Goal: Transaction & Acquisition: Purchase product/service

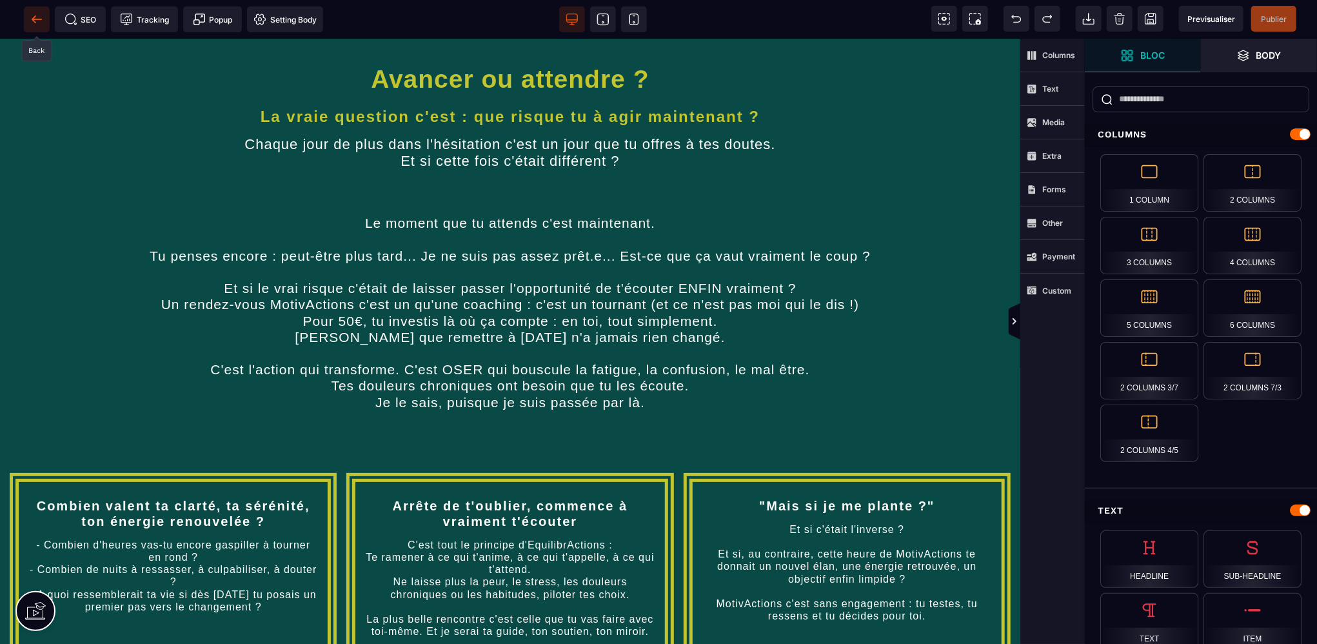
scroll to position [903, 0]
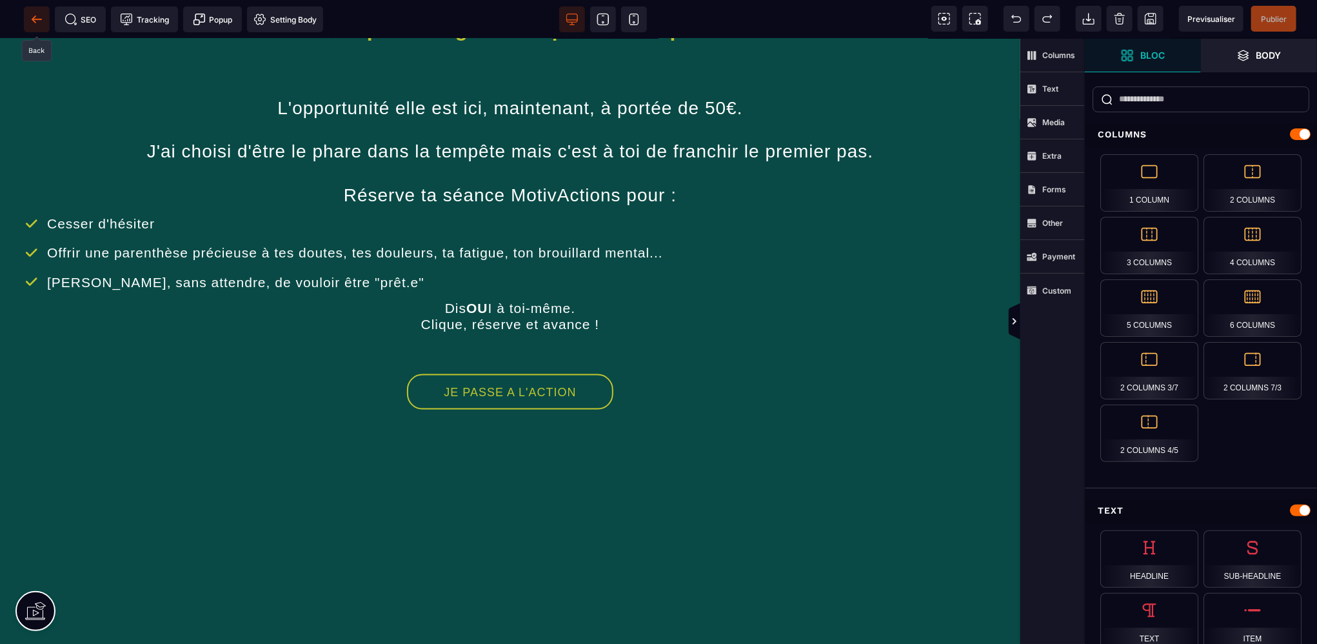
click at [31, 18] on icon at bounding box center [36, 19] width 13 height 13
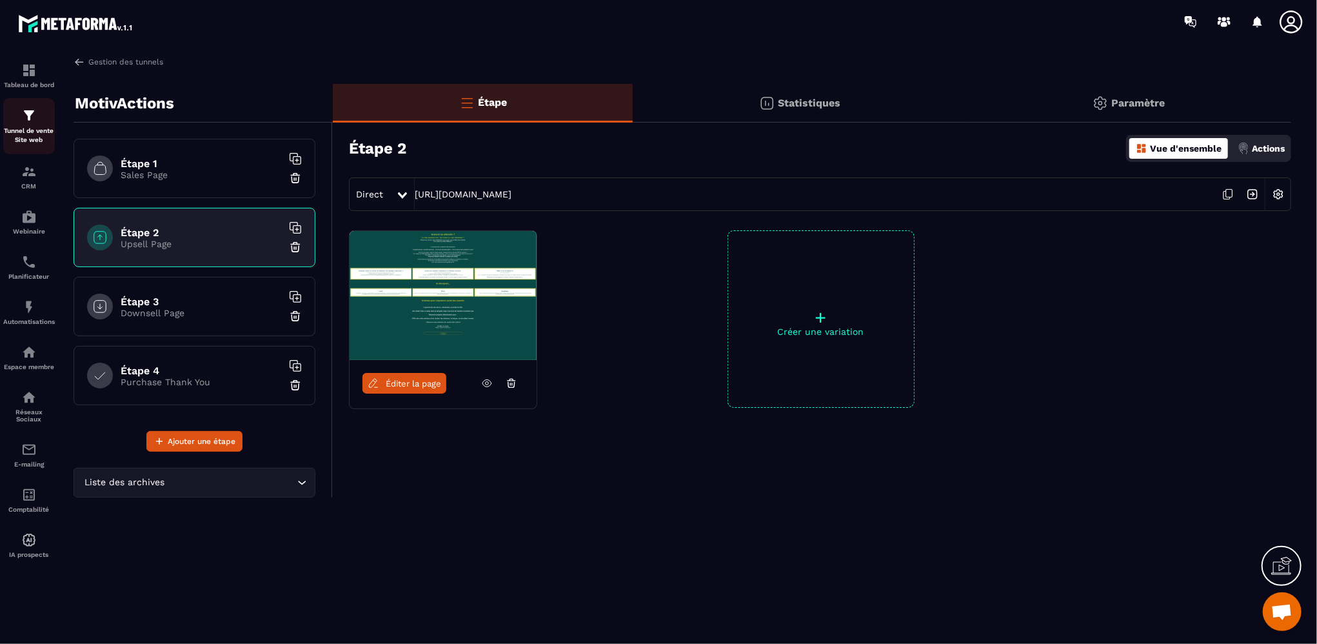
click at [20, 116] on div "Tunnel de vente Site web" at bounding box center [29, 126] width 52 height 37
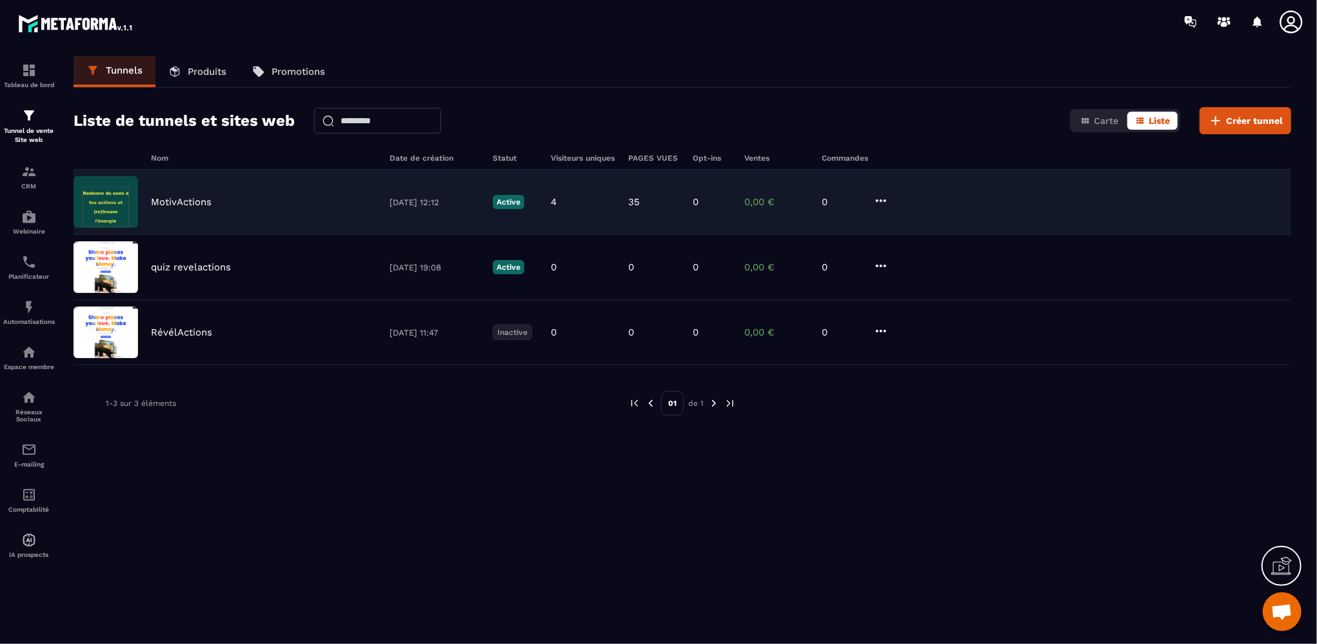
click at [165, 199] on p "MotivActions" at bounding box center [181, 202] width 61 height 12
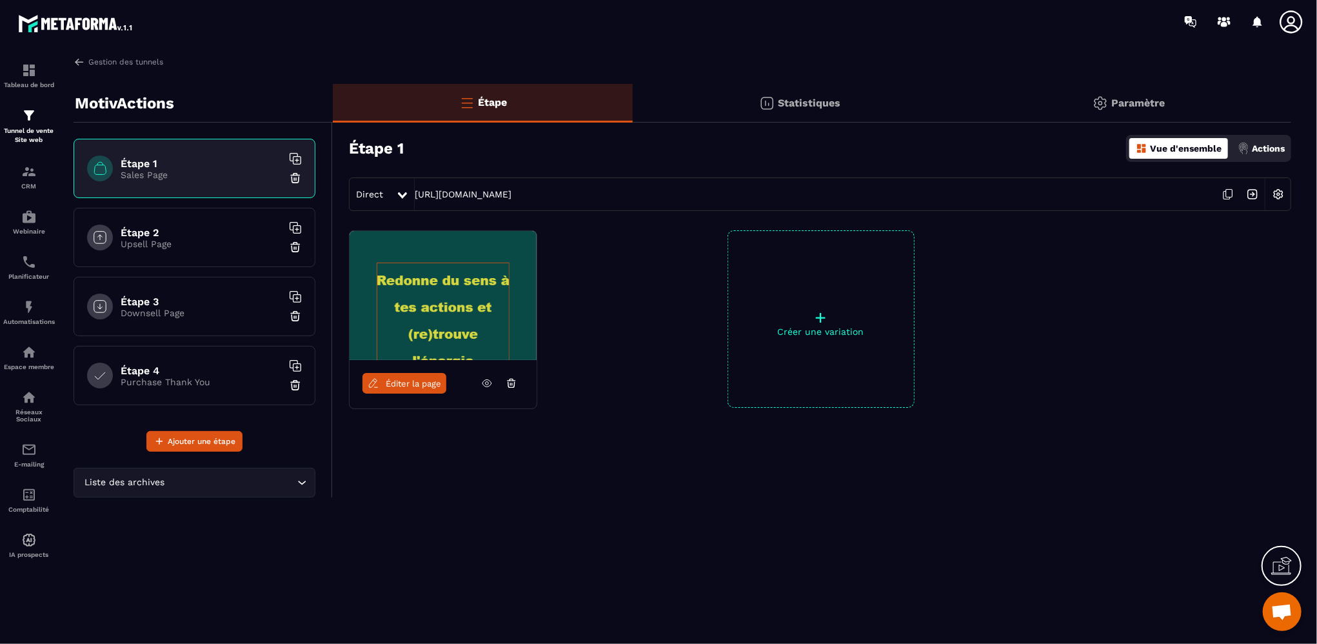
click at [485, 381] on icon at bounding box center [487, 383] width 12 height 12
click at [156, 314] on p "Downsell Page" at bounding box center [201, 313] width 161 height 10
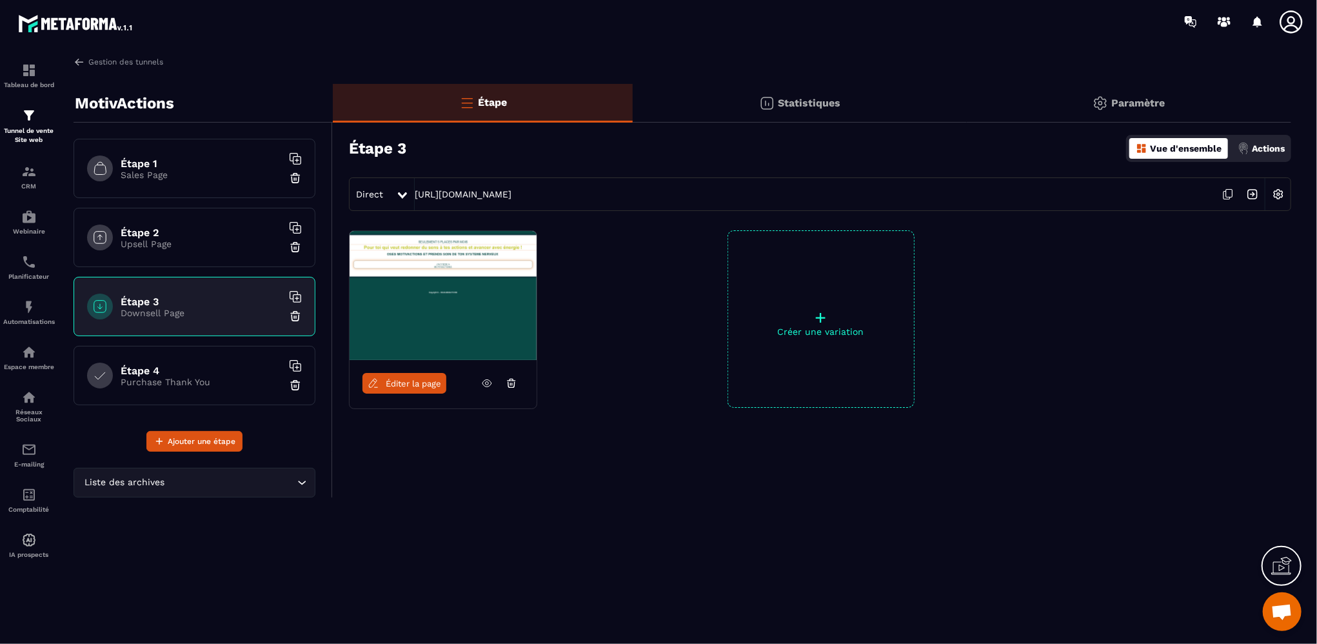
click at [184, 235] on h6 "Étape 2" at bounding box center [201, 232] width 161 height 12
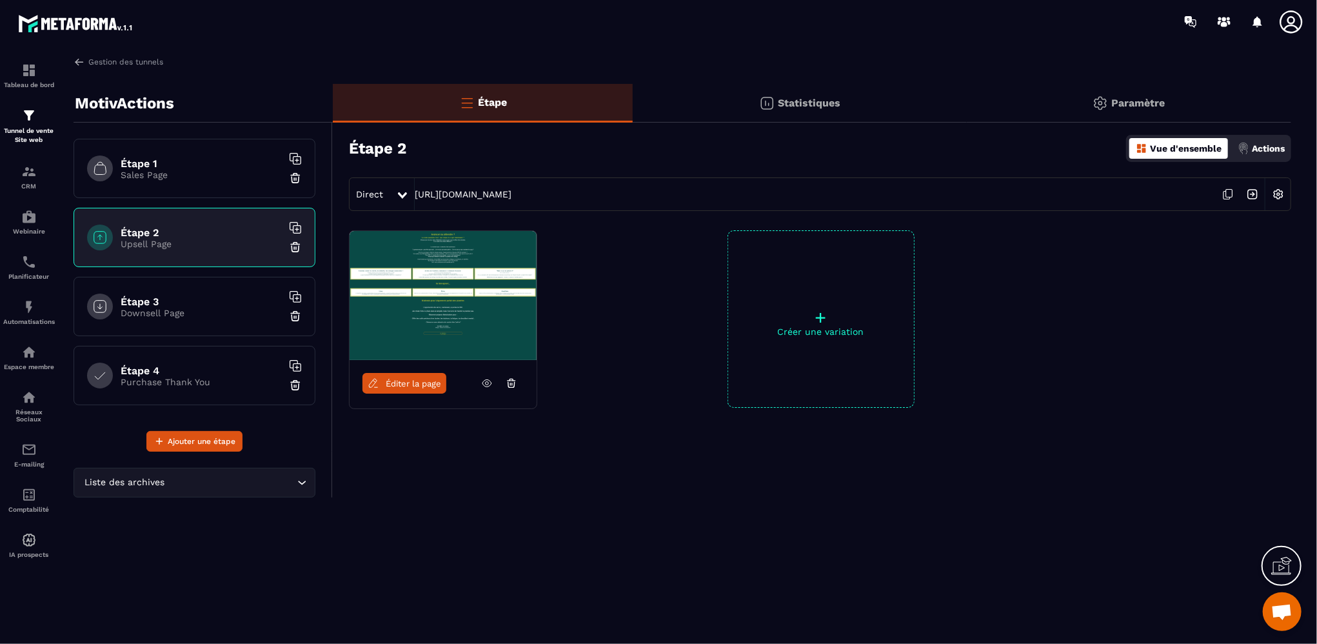
click at [181, 379] on p "Purchase Thank You" at bounding box center [201, 382] width 161 height 10
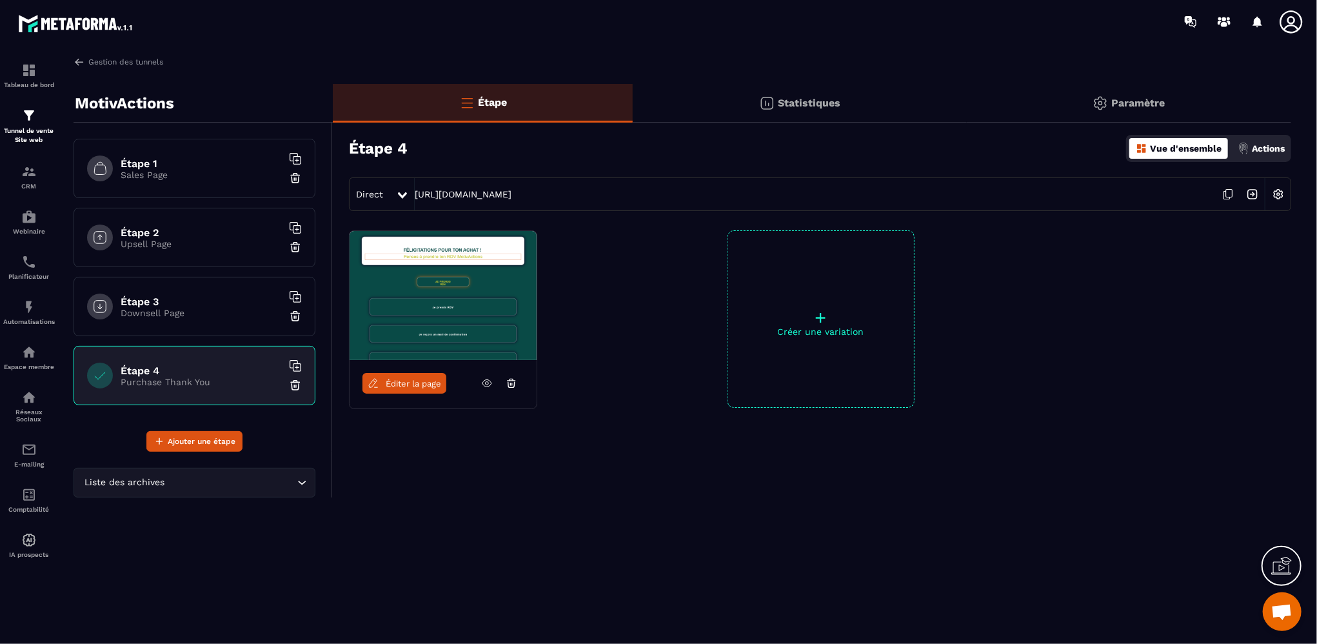
click at [485, 385] on icon at bounding box center [487, 383] width 12 height 12
click at [24, 124] on div "Tunnel de vente Site web" at bounding box center [29, 126] width 52 height 37
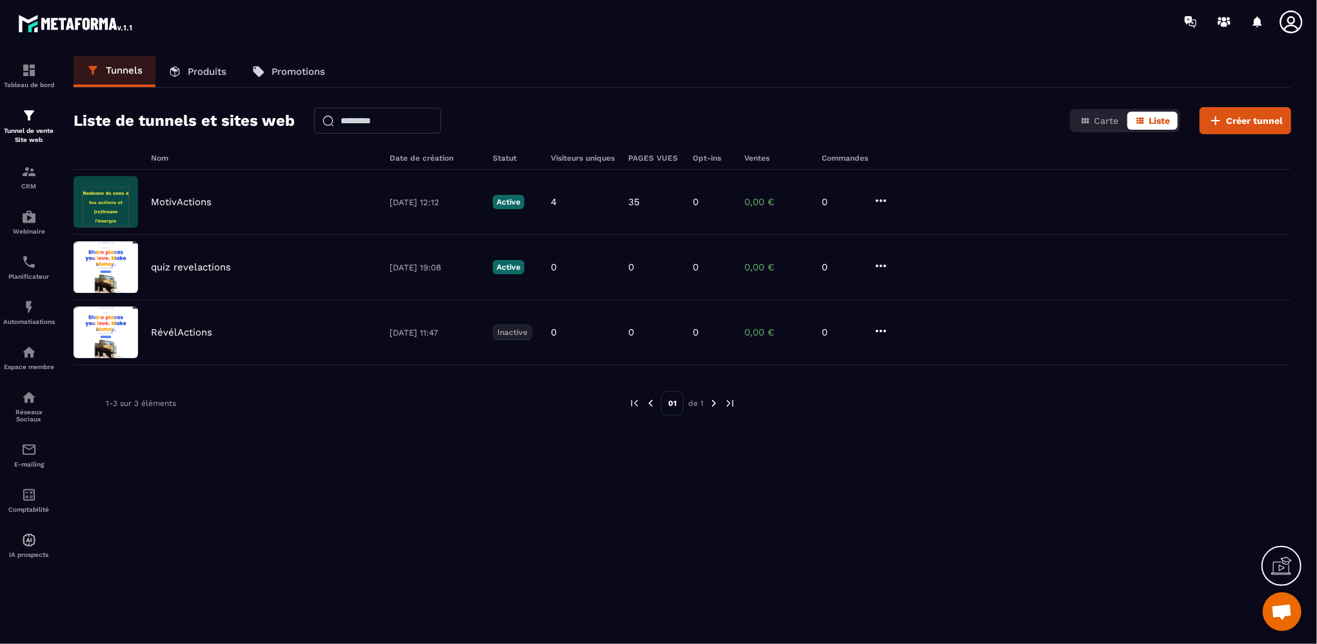
click at [272, 70] on link "Promotions" at bounding box center [288, 71] width 99 height 31
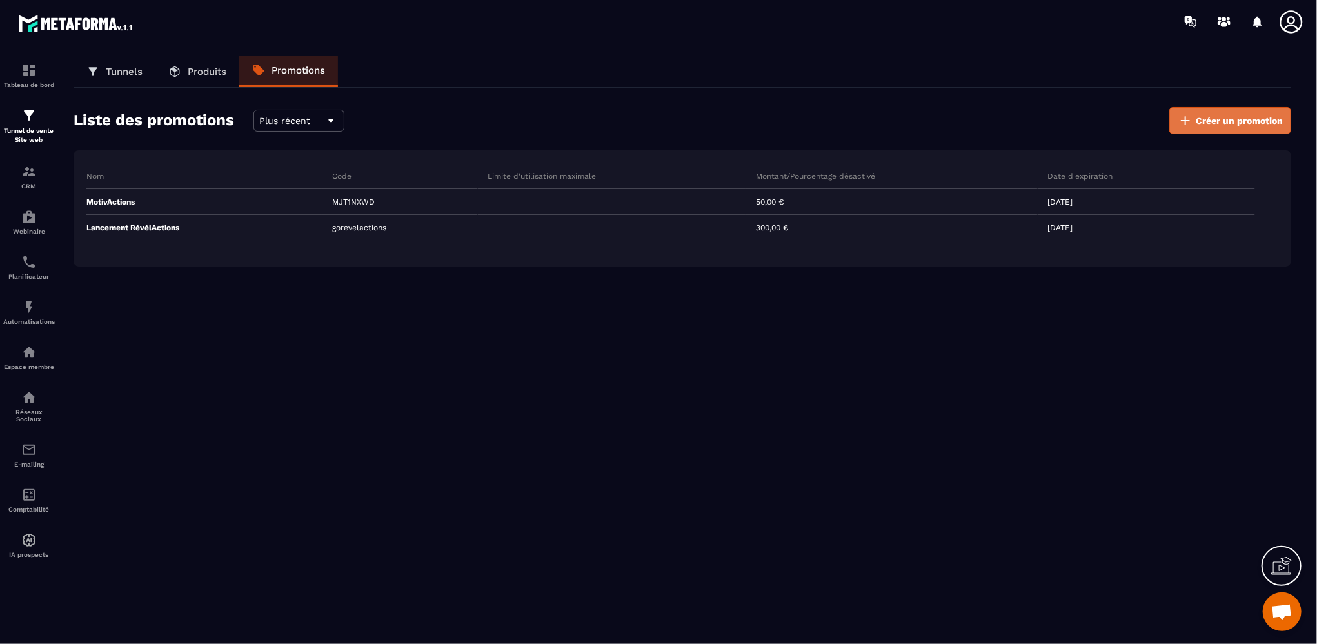
click at [1239, 118] on span "Créer un promotion" at bounding box center [1239, 120] width 87 height 13
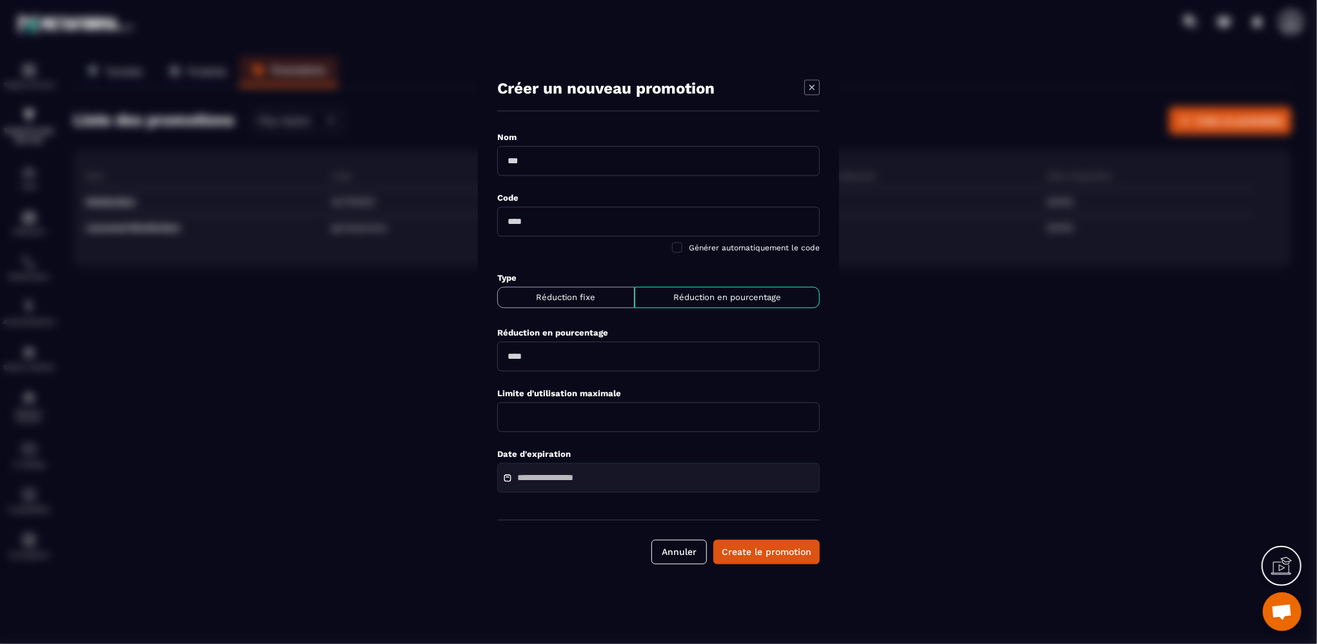
click at [651, 163] on input "Modal window" at bounding box center [658, 161] width 323 height 30
click at [634, 171] on input "Modal window" at bounding box center [658, 161] width 323 height 30
type input "******"
click at [546, 295] on p "Réduction fixe" at bounding box center [566, 298] width 126 height 10
click at [516, 356] on input "Modal window" at bounding box center [658, 357] width 323 height 30
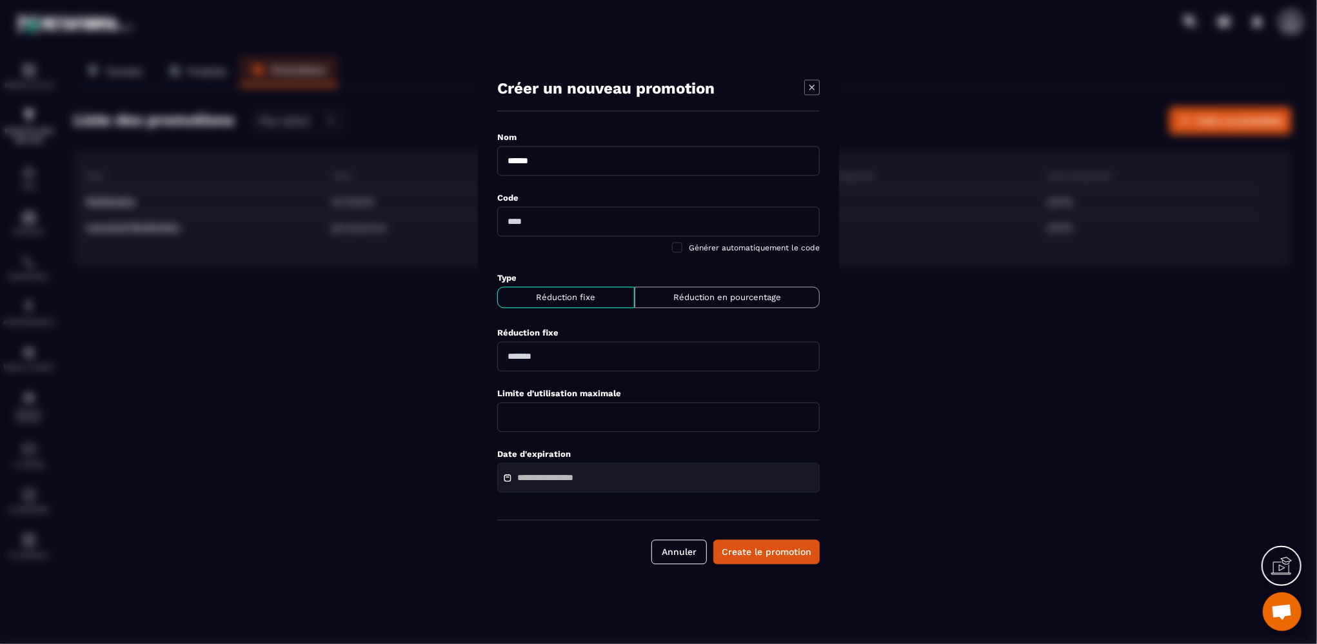
type input "**"
type input "*****"
click at [560, 423] on input "Modal window" at bounding box center [658, 418] width 323 height 30
click at [428, 483] on div "Modal window" at bounding box center [658, 322] width 1317 height 644
click at [539, 485] on div "Modal window" at bounding box center [658, 478] width 323 height 30
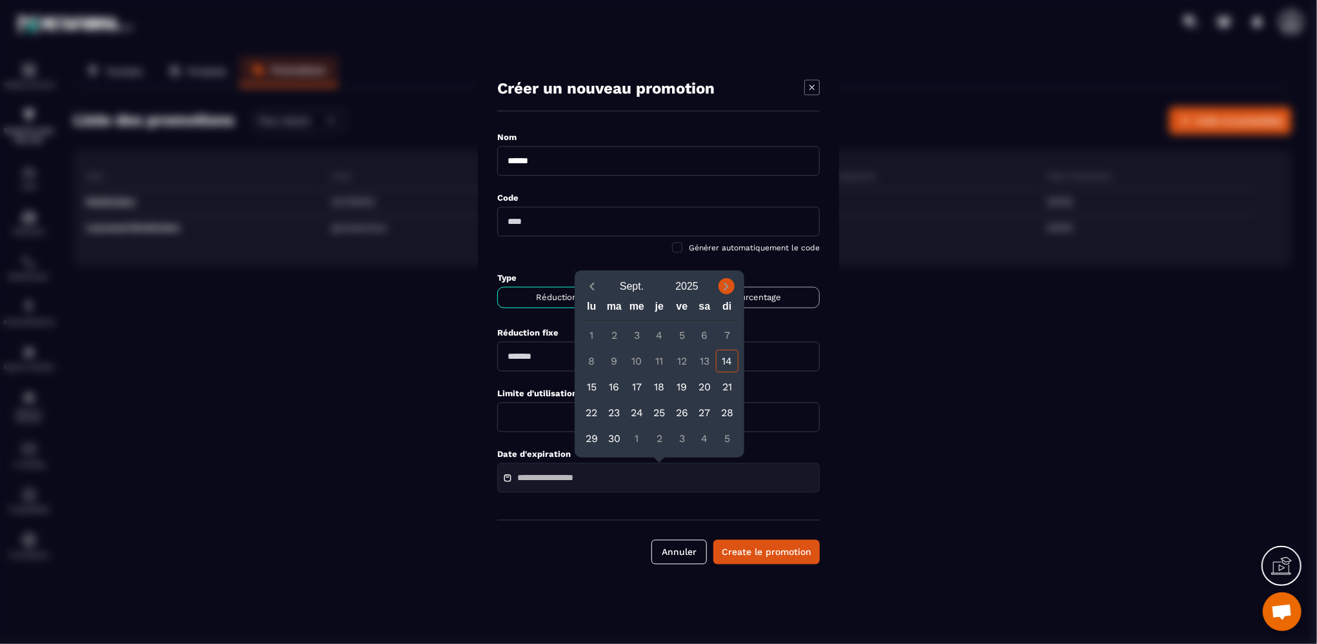
click at [725, 288] on icon "Next month" at bounding box center [727, 287] width 5 height 8
click at [679, 446] on div "31" at bounding box center [682, 438] width 23 height 23
type input "**********"
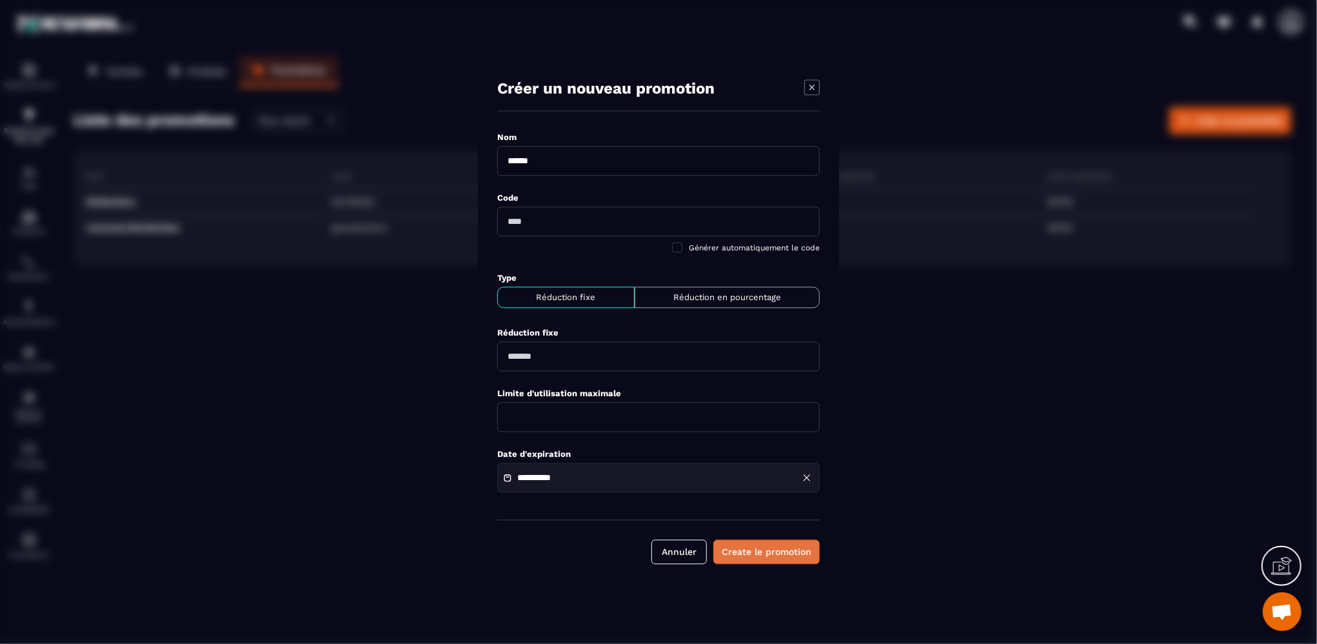
click at [766, 558] on button "Create le promotion" at bounding box center [767, 552] width 106 height 25
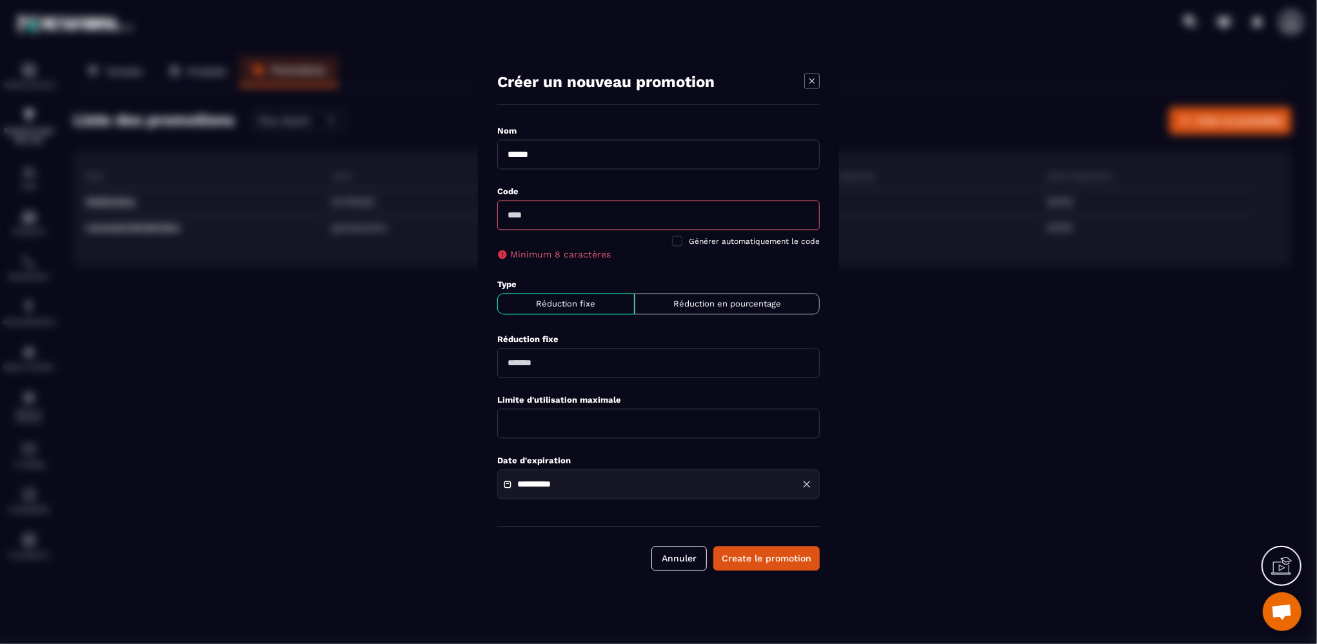
click at [588, 216] on input "Modal window" at bounding box center [658, 216] width 323 height 30
click at [790, 268] on div "Type Réduction fixe Réduction en pourcentage" at bounding box center [658, 296] width 323 height 57
click at [681, 239] on span "Modal window" at bounding box center [677, 241] width 10 height 10
type input "********"
click at [754, 557] on button "Create le promotion" at bounding box center [767, 558] width 106 height 25
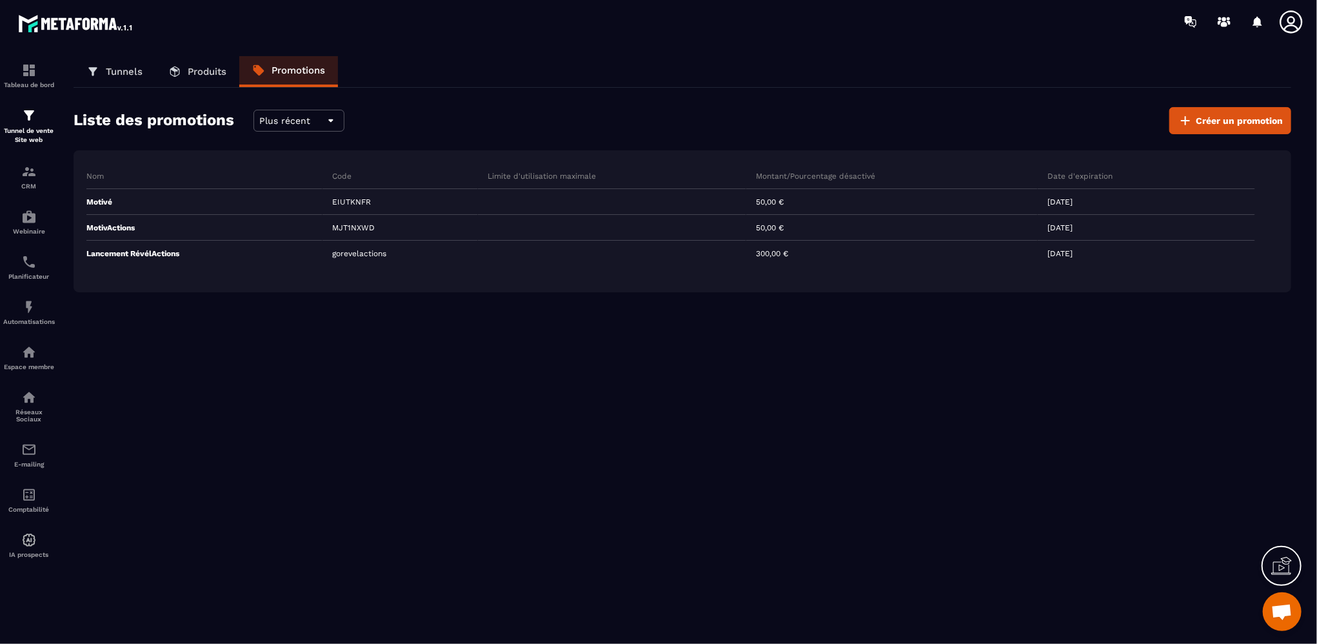
click at [201, 65] on link "Produits" at bounding box center [197, 71] width 84 height 31
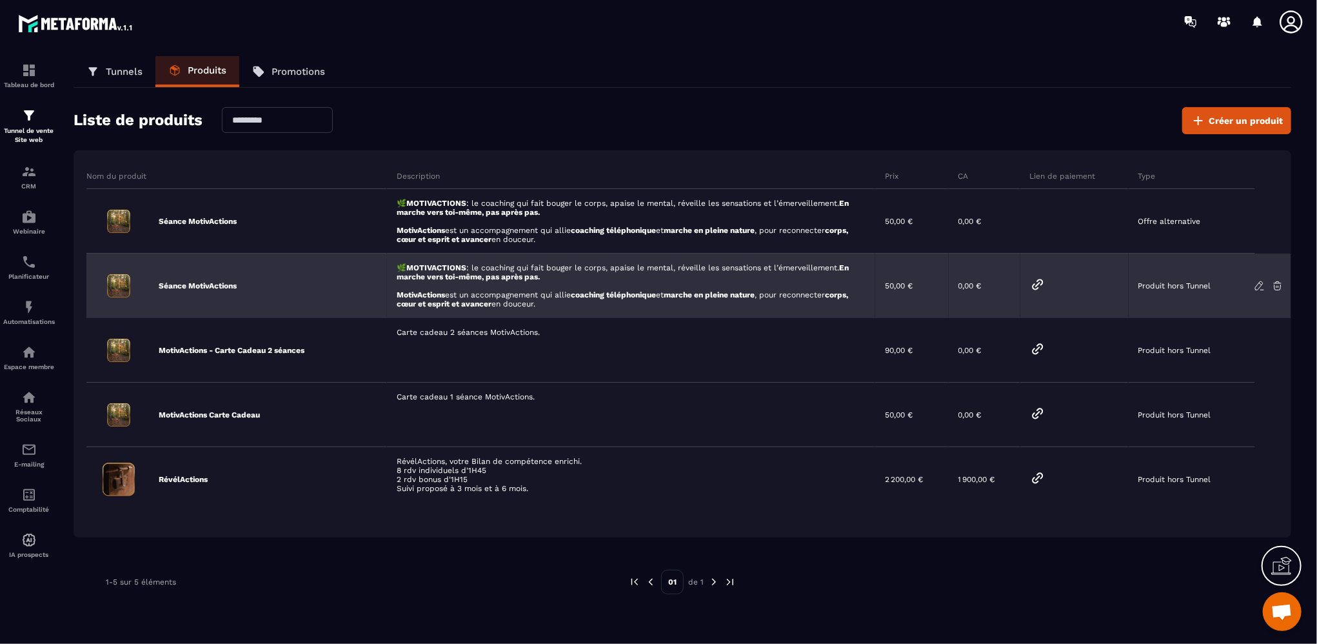
click at [1035, 281] on icon at bounding box center [1037, 284] width 15 height 15
click at [1039, 284] on icon at bounding box center [1038, 284] width 10 height 10
click at [1261, 284] on icon at bounding box center [1260, 286] width 12 height 12
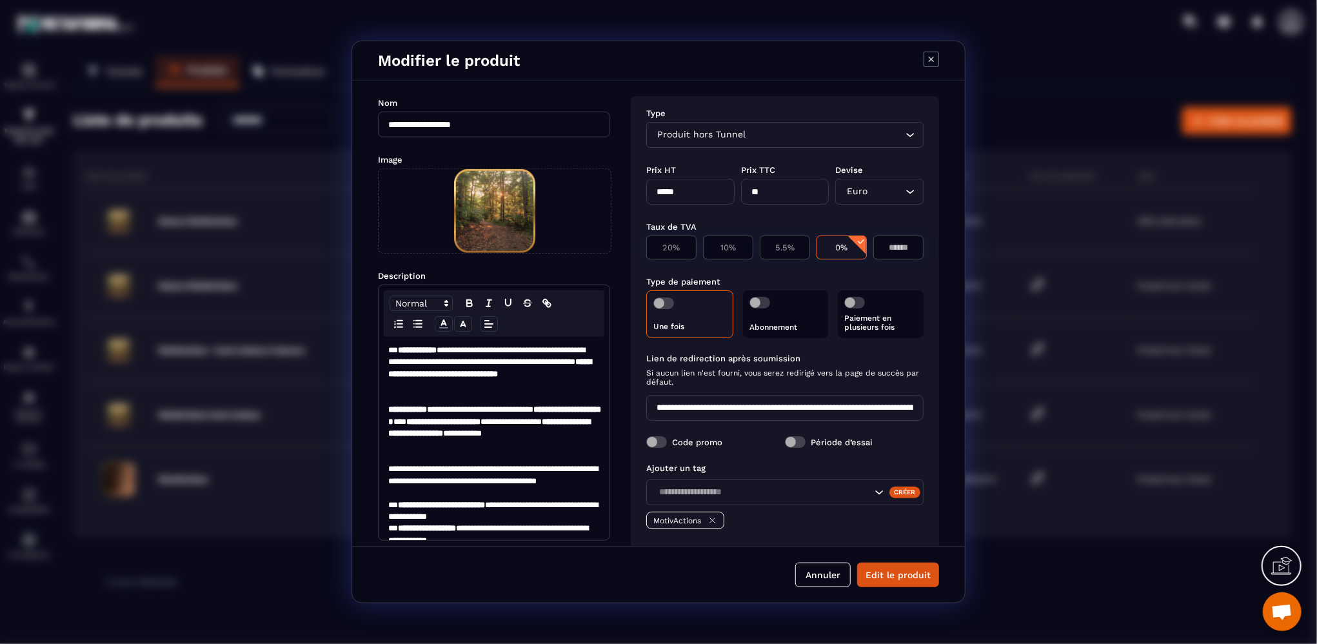
click at [666, 446] on span "Modal window" at bounding box center [656, 442] width 21 height 12
click at [905, 574] on button "Edit le produit" at bounding box center [898, 575] width 82 height 25
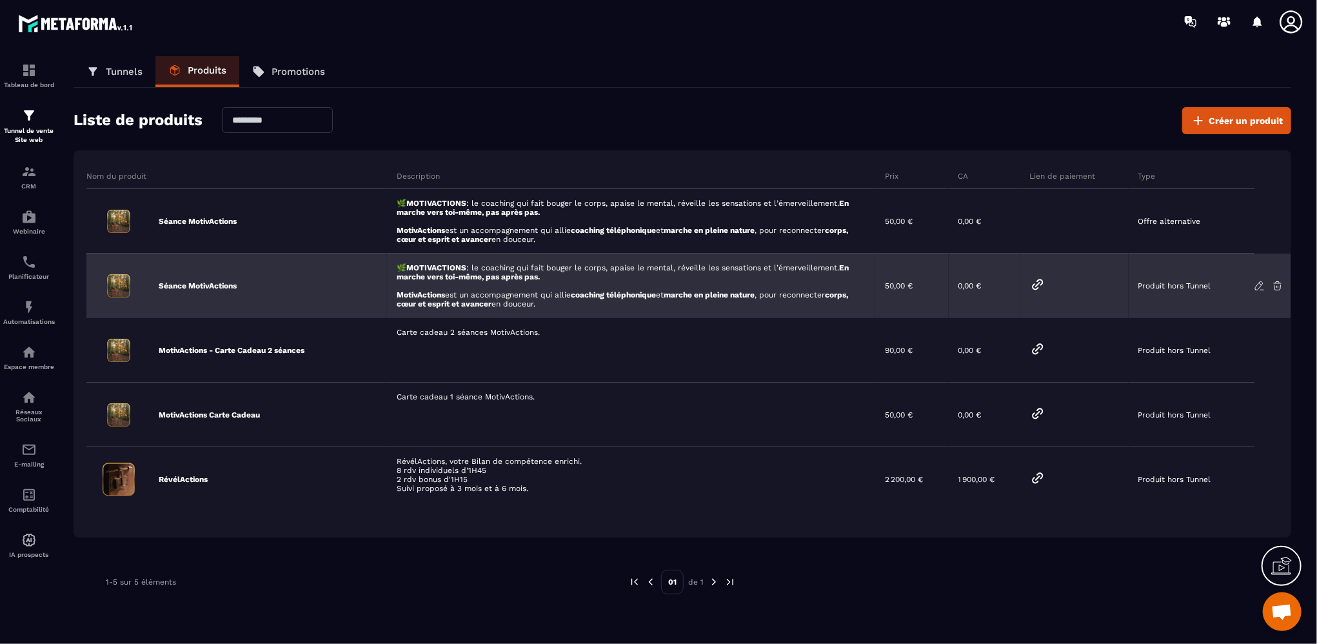
click at [1039, 289] on icon at bounding box center [1037, 284] width 15 height 15
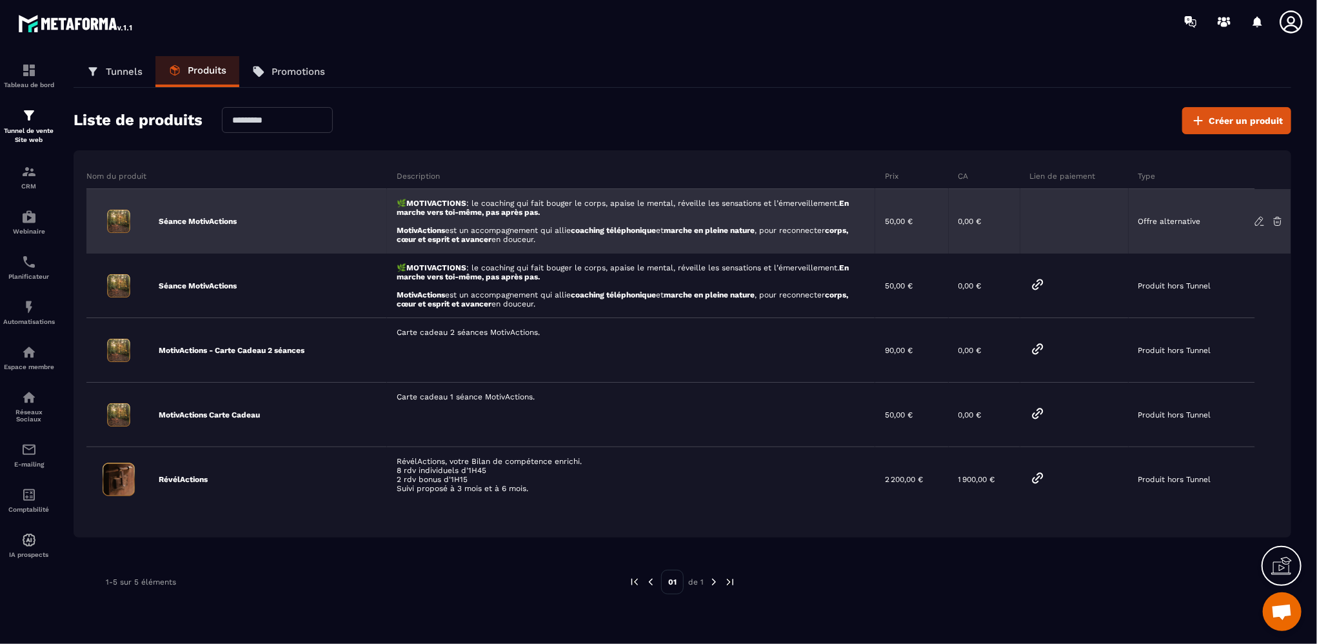
click at [1262, 221] on icon at bounding box center [1260, 221] width 12 height 12
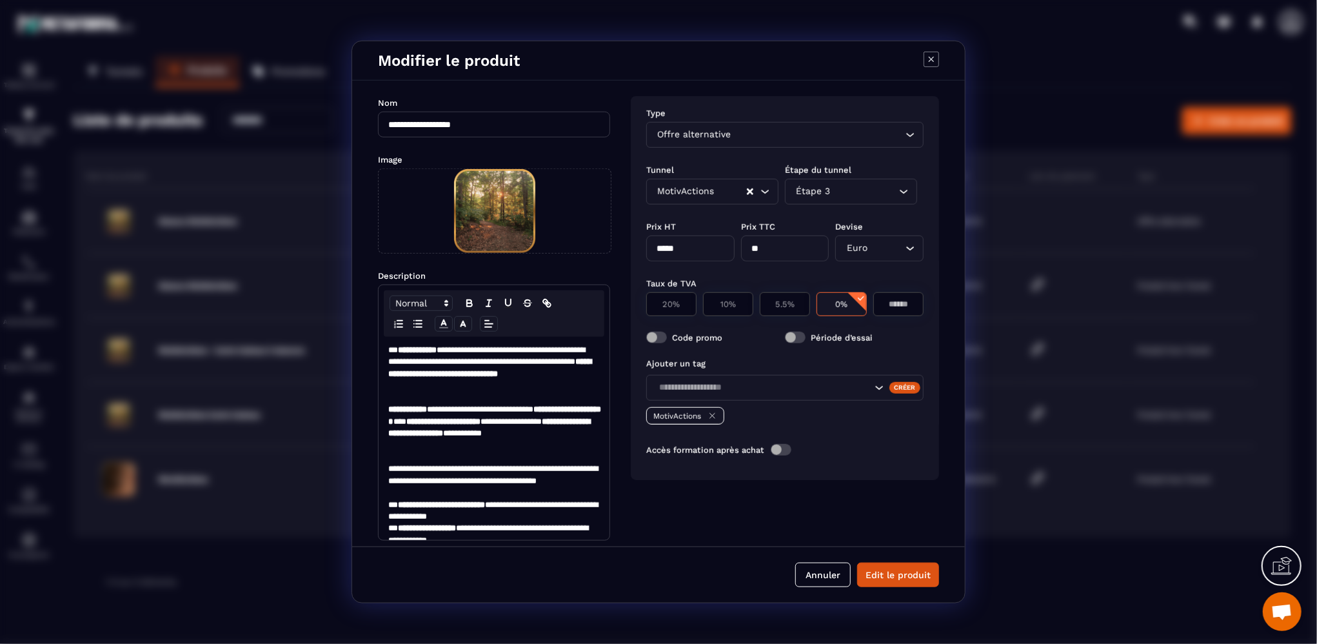
click at [650, 341] on span "Modal window" at bounding box center [656, 338] width 21 height 12
click at [664, 333] on span "Modal window" at bounding box center [656, 338] width 21 height 12
click at [859, 200] on div "Étape 3 Loading..." at bounding box center [851, 192] width 132 height 26
click at [847, 212] on p "Étape 3" at bounding box center [851, 216] width 105 height 13
click at [679, 192] on div "MotivActions" at bounding box center [701, 192] width 94 height 14
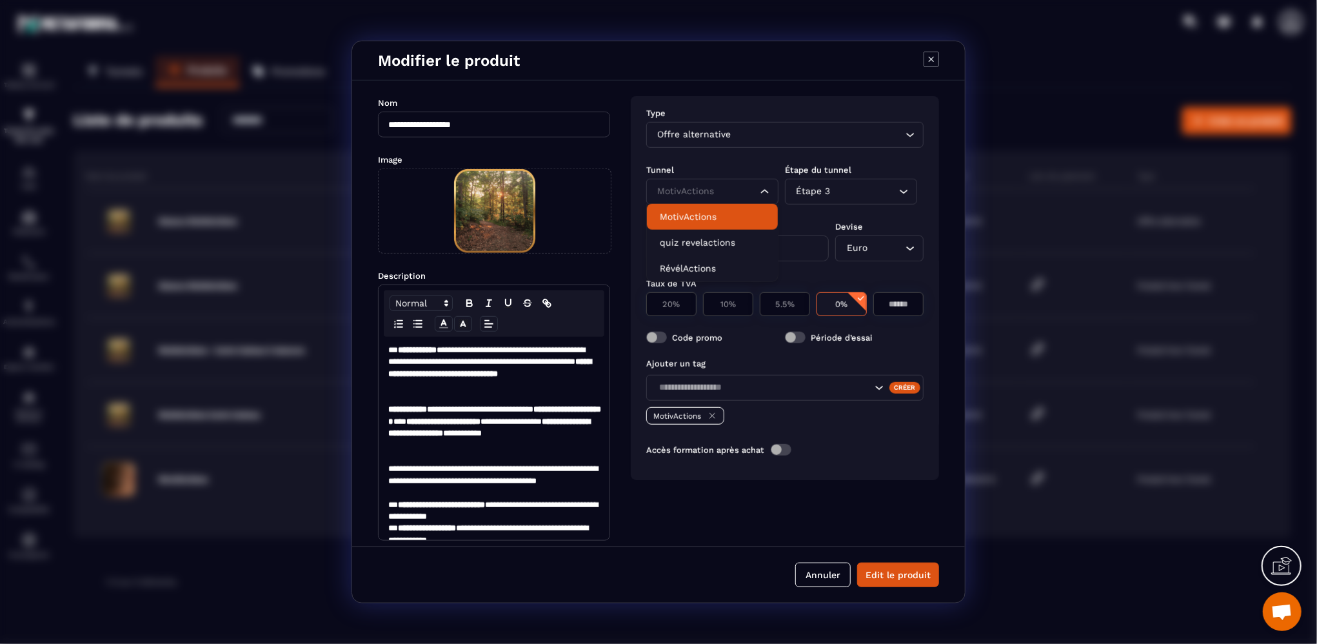
click at [672, 217] on p "MotivActions" at bounding box center [712, 216] width 105 height 13
click at [674, 217] on div "Prix HT *****" at bounding box center [690, 236] width 88 height 49
click at [898, 577] on button "Edit le produit" at bounding box center [898, 575] width 82 height 25
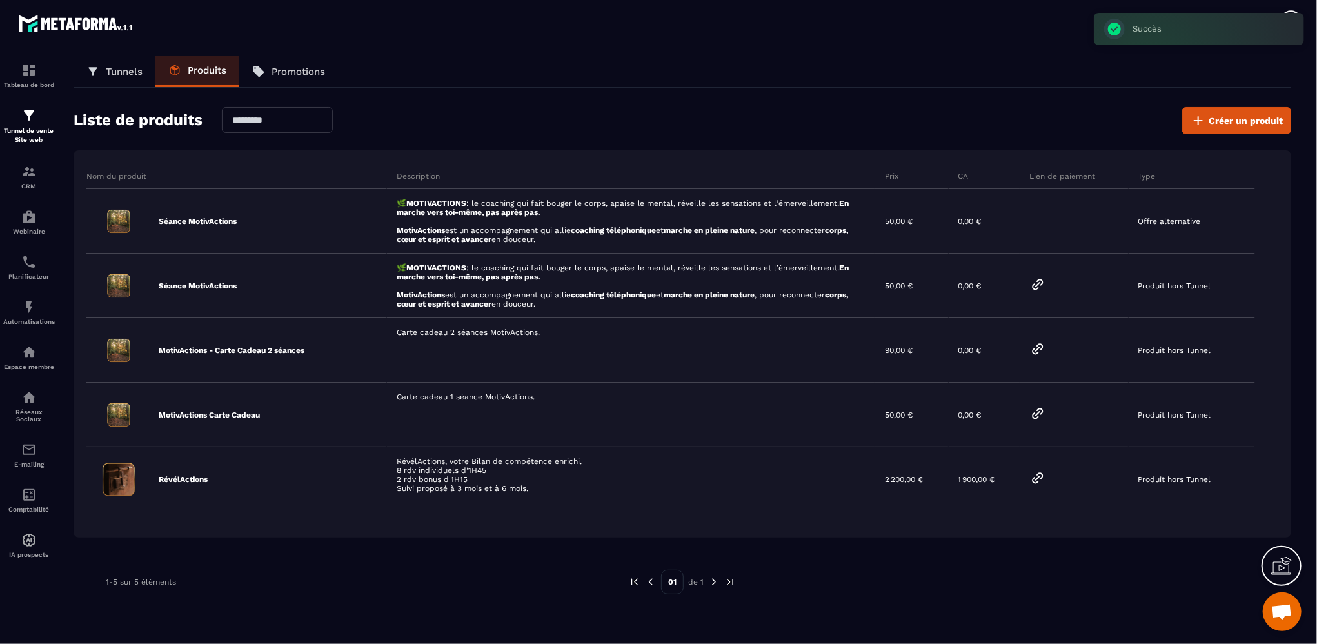
click at [307, 75] on p "Promotions" at bounding box center [299, 72] width 54 height 12
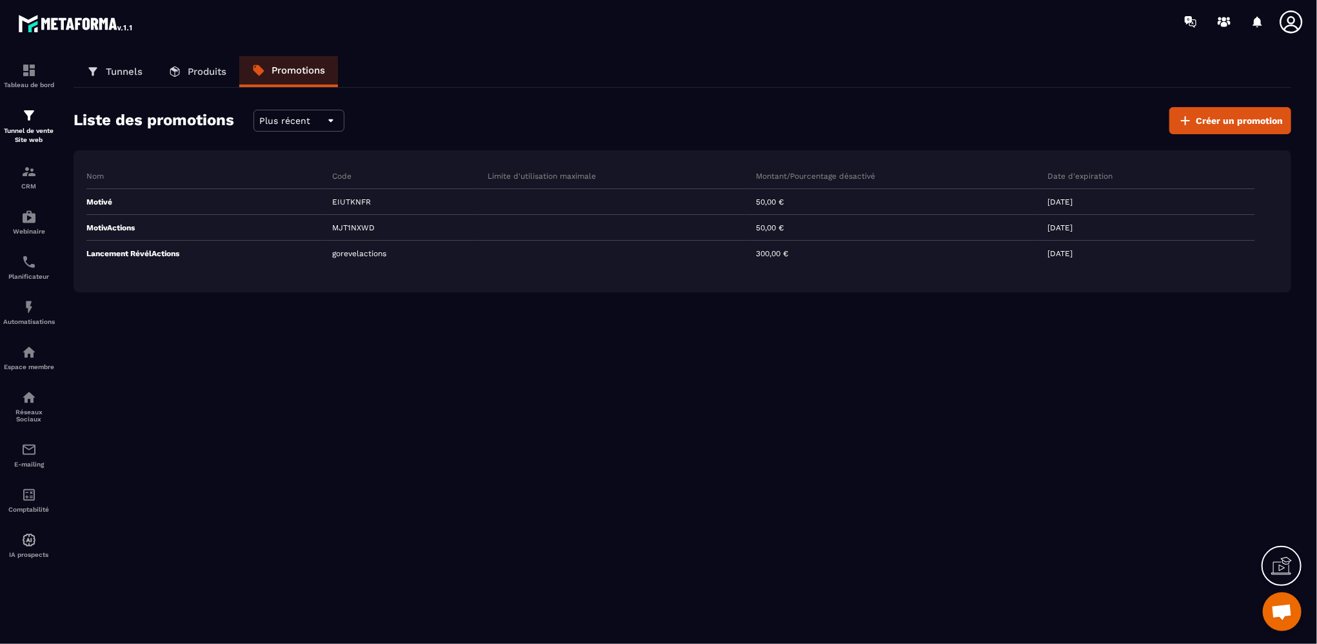
click at [103, 74] on link "Tunnels" at bounding box center [115, 71] width 82 height 31
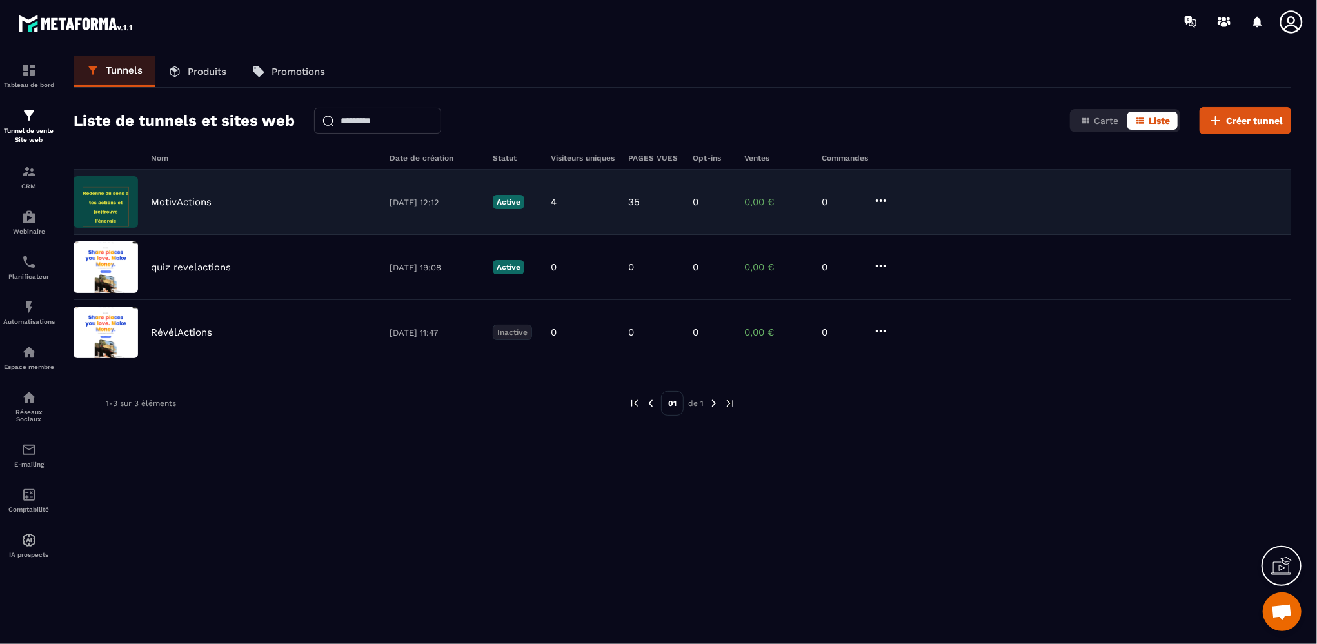
click at [189, 207] on div "MotivActions [DATE] 12:12 Active 4 35 0 0,00 € 0" at bounding box center [683, 202] width 1218 height 65
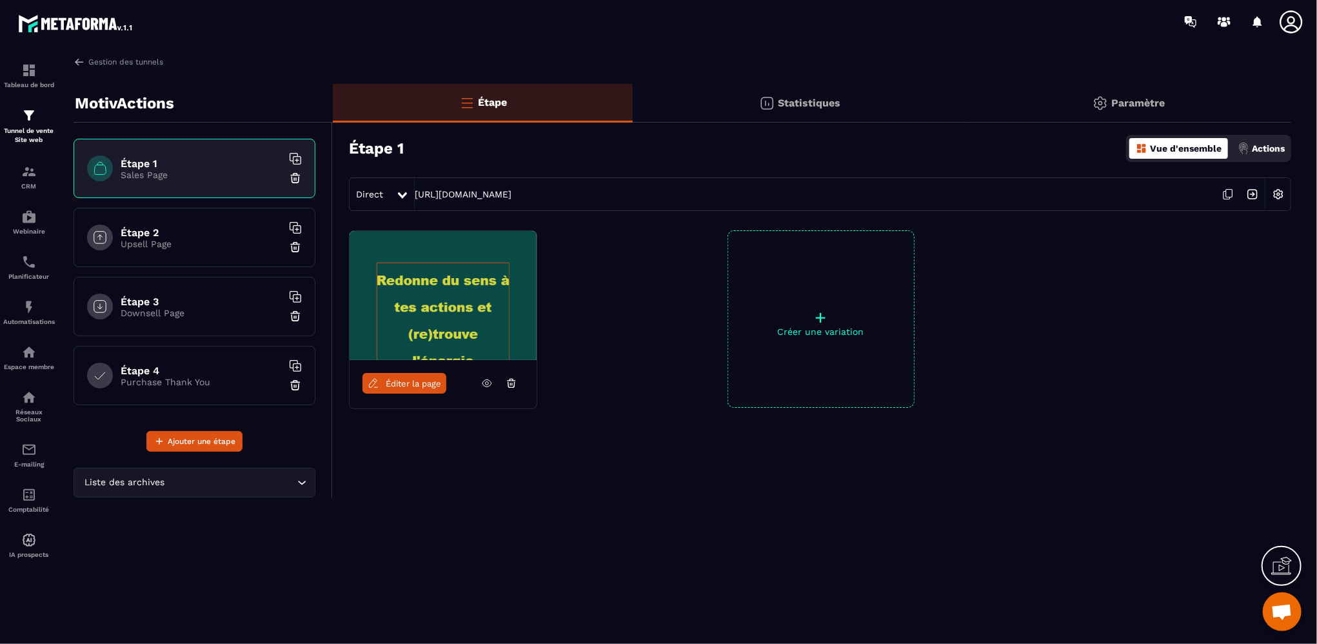
click at [179, 321] on div "Étape 3 Downsell Page" at bounding box center [195, 306] width 242 height 59
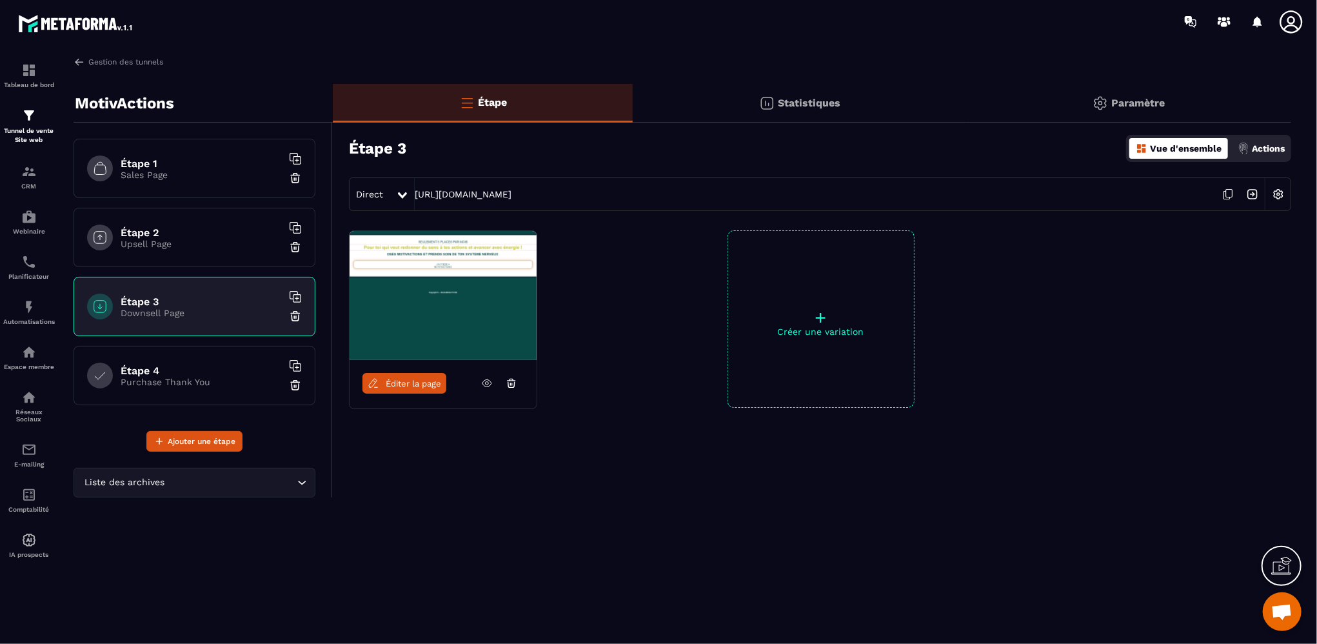
click at [483, 385] on icon at bounding box center [487, 383] width 12 height 12
click at [30, 124] on div "Tunnel de vente Site web" at bounding box center [29, 126] width 52 height 37
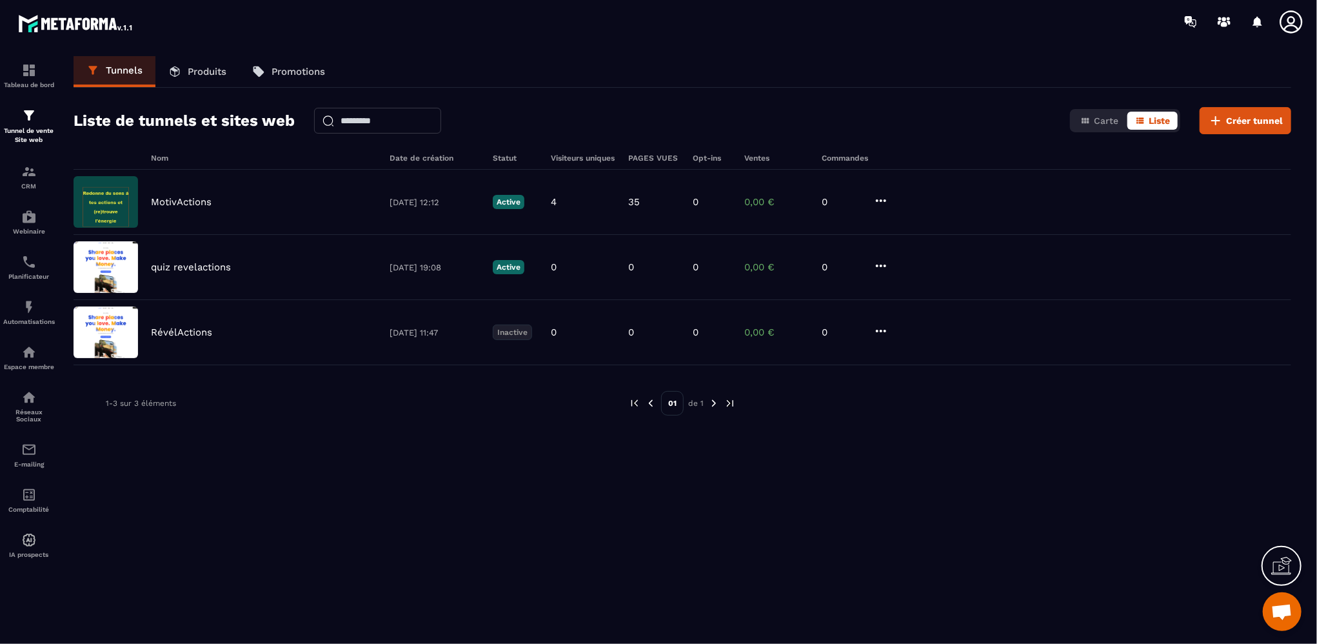
click at [300, 72] on p "Promotions" at bounding box center [299, 72] width 54 height 12
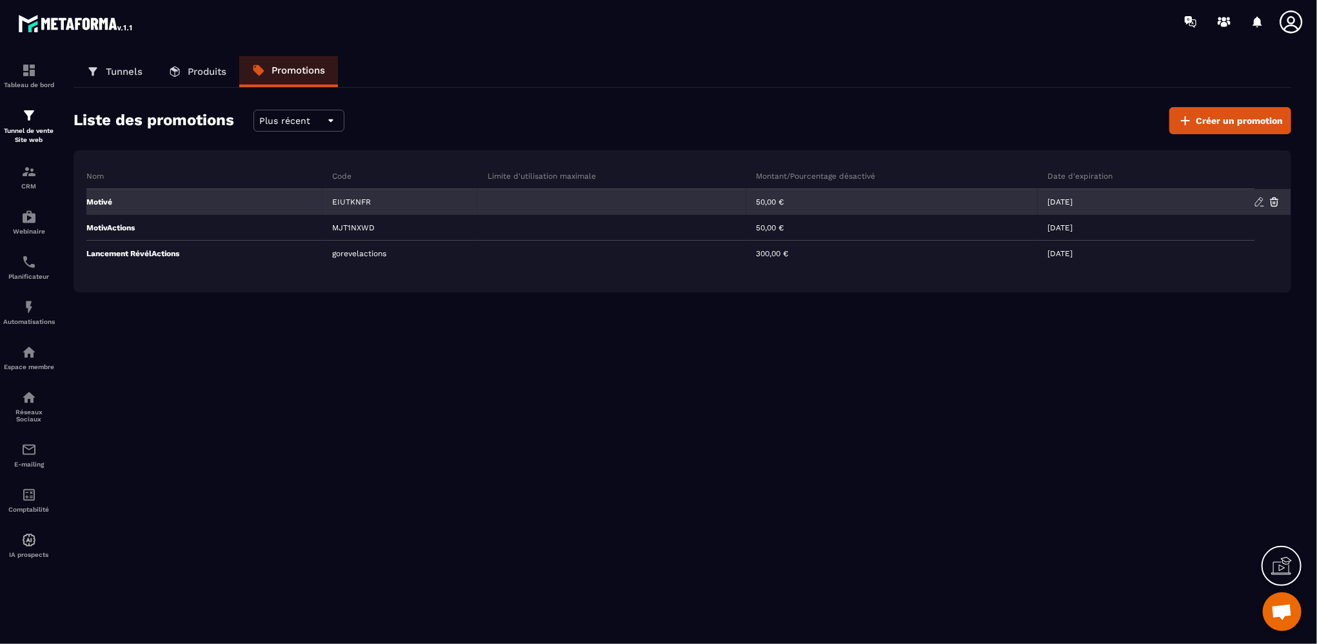
click at [348, 206] on div "EIUTKNFR" at bounding box center [400, 202] width 155 height 26
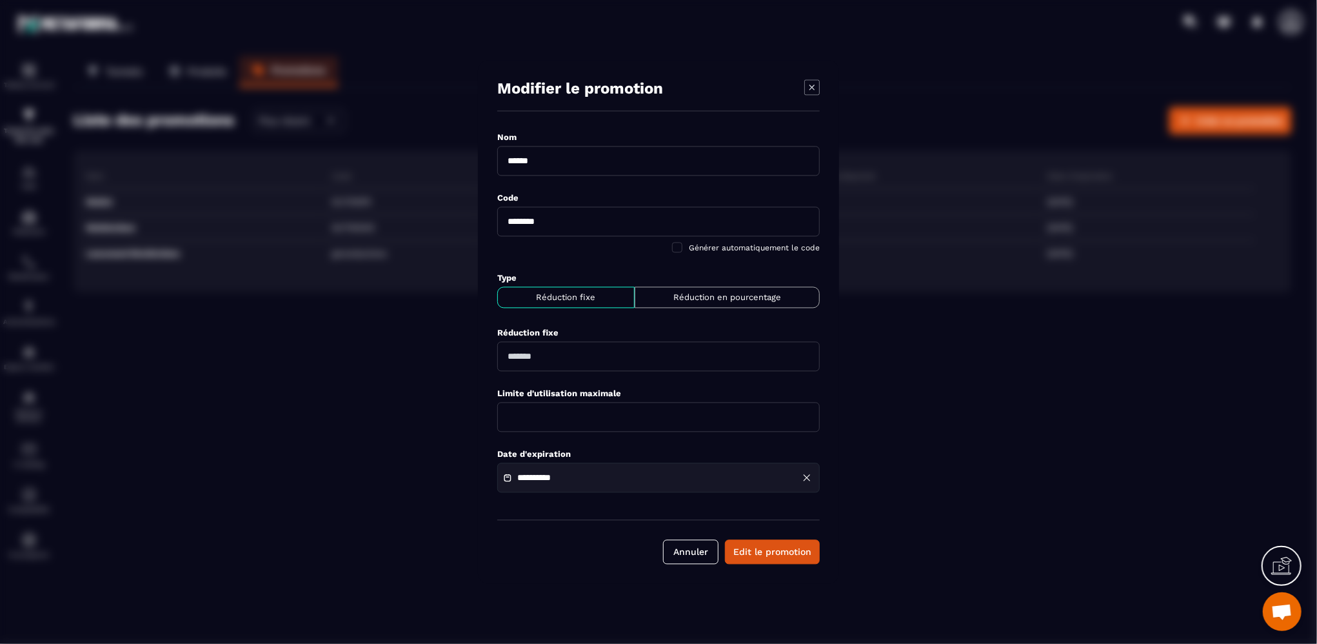
drag, startPoint x: 560, startPoint y: 226, endPoint x: 499, endPoint y: 222, distance: 60.8
click at [499, 222] on input "********" at bounding box center [658, 222] width 323 height 30
click at [814, 83] on icon "Modal window" at bounding box center [812, 87] width 15 height 15
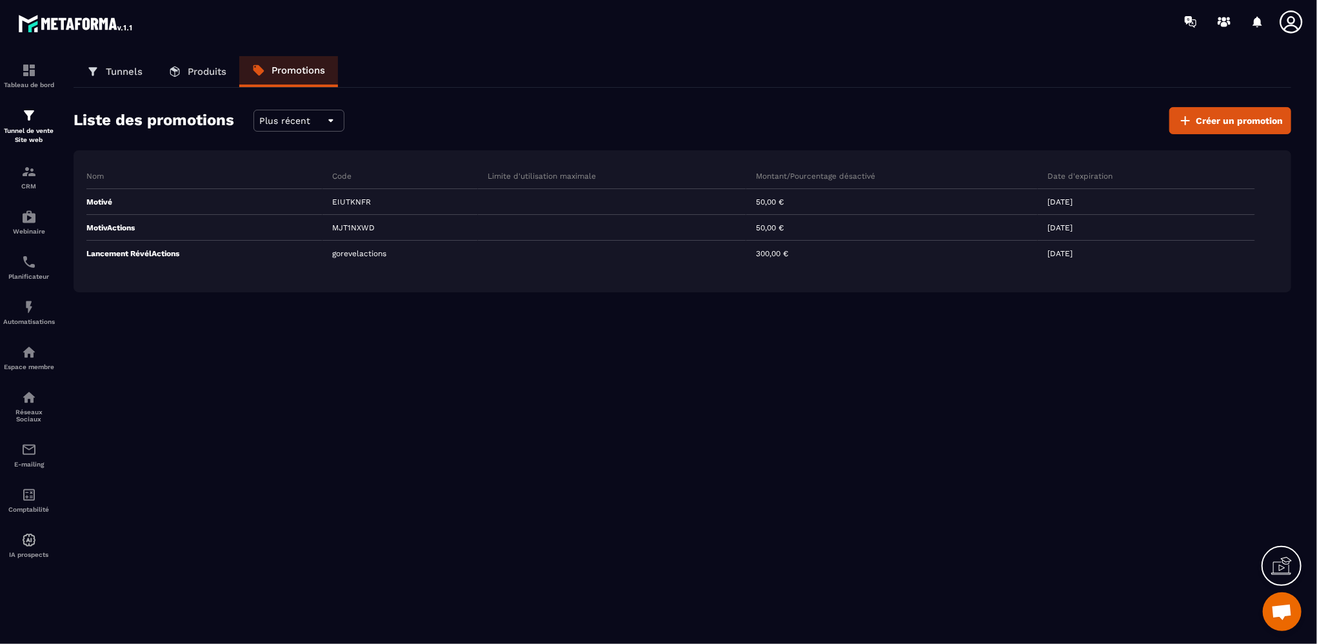
click at [106, 75] on p "Tunnels" at bounding box center [124, 72] width 37 height 12
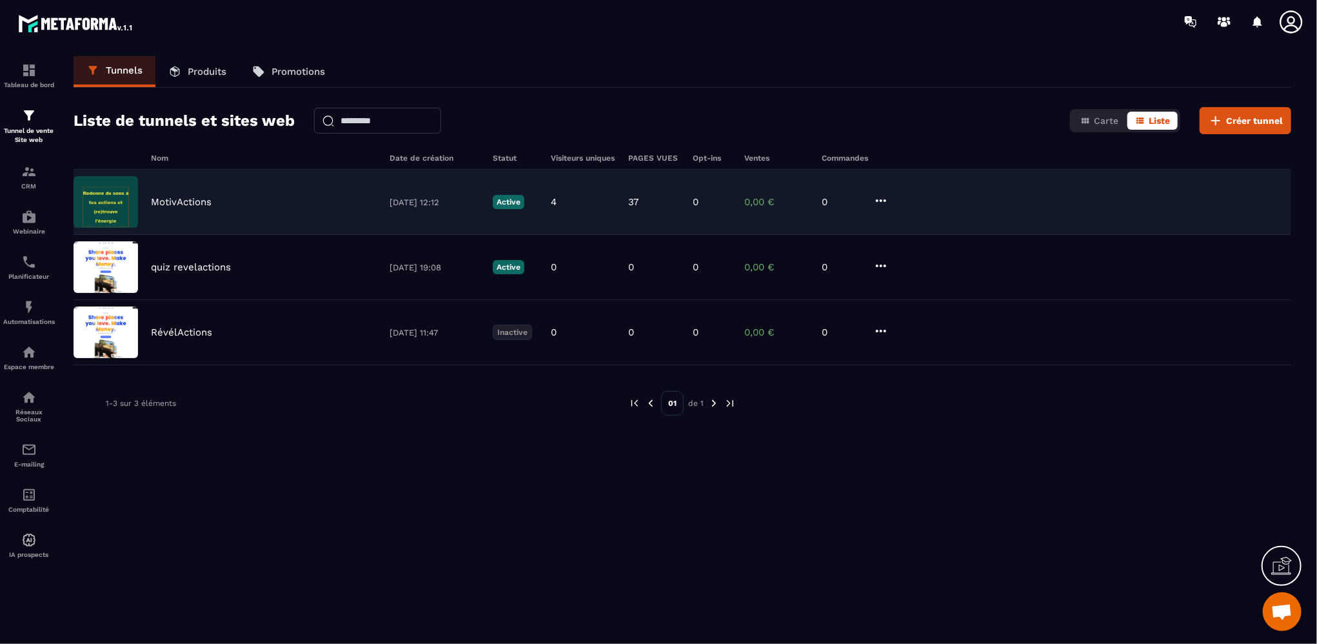
click at [187, 199] on p "MotivActions" at bounding box center [181, 202] width 61 height 12
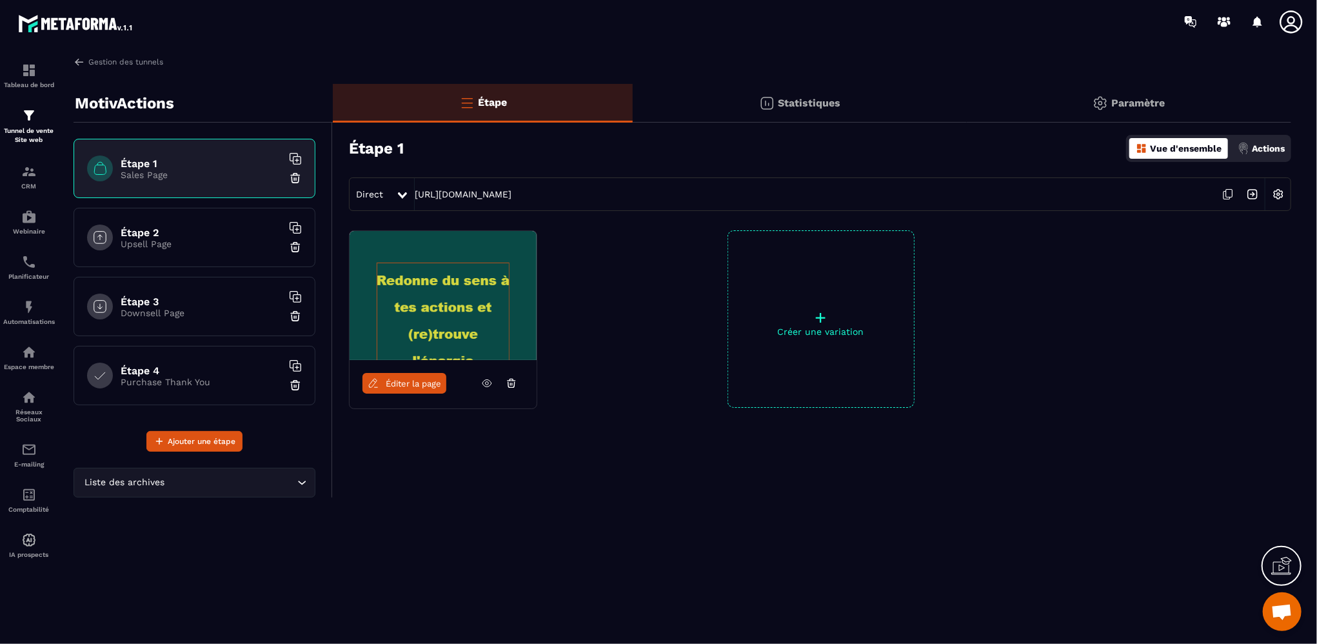
click at [148, 304] on h6 "Étape 3" at bounding box center [201, 301] width 161 height 12
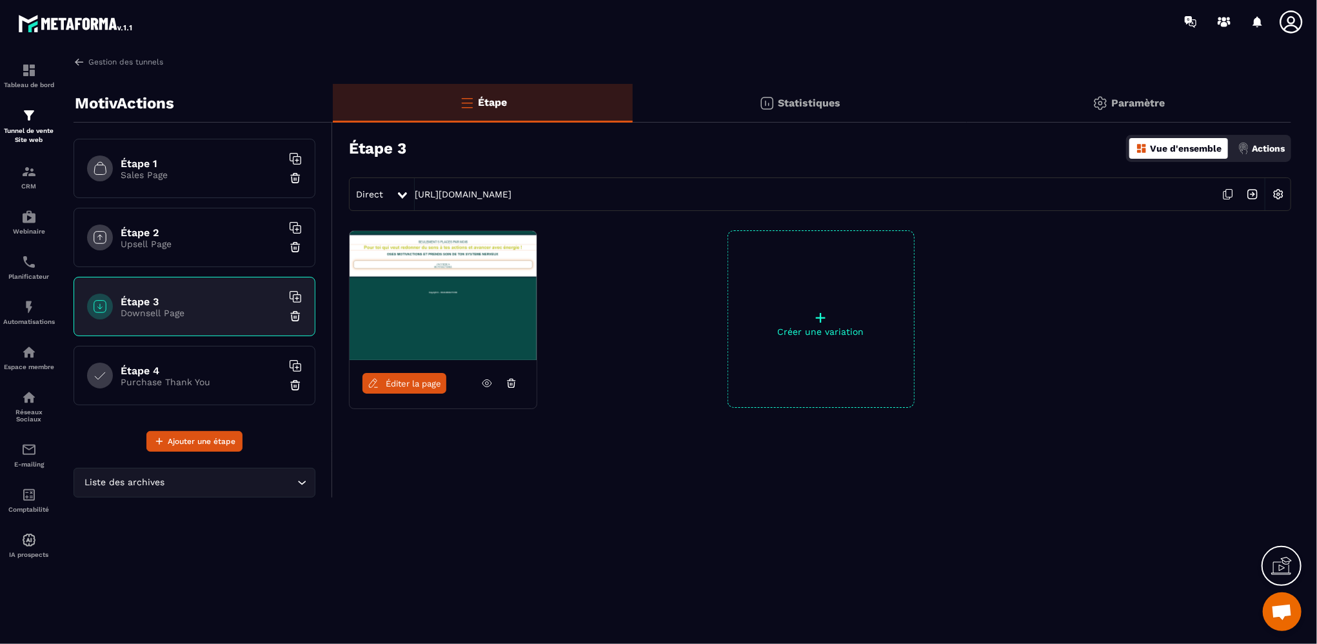
click at [485, 385] on icon at bounding box center [487, 383] width 12 height 12
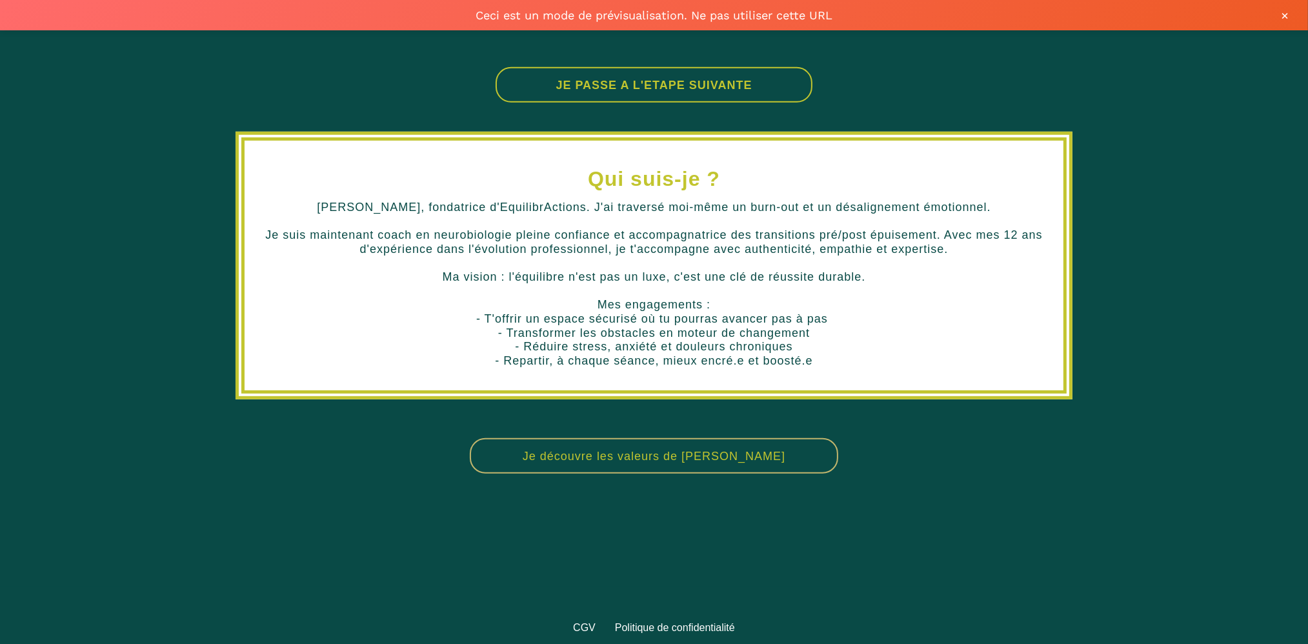
scroll to position [717, 0]
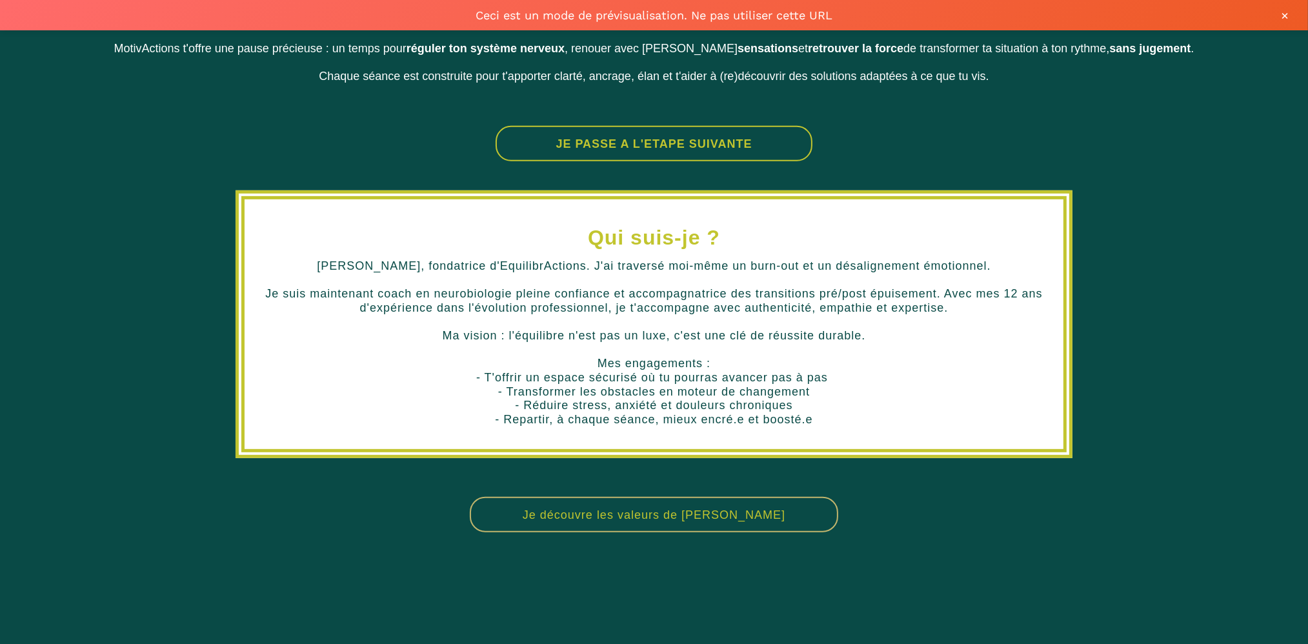
click at [617, 146] on button "JE PASSE A L'ETAPE SUIVANTE" at bounding box center [653, 143] width 317 height 35
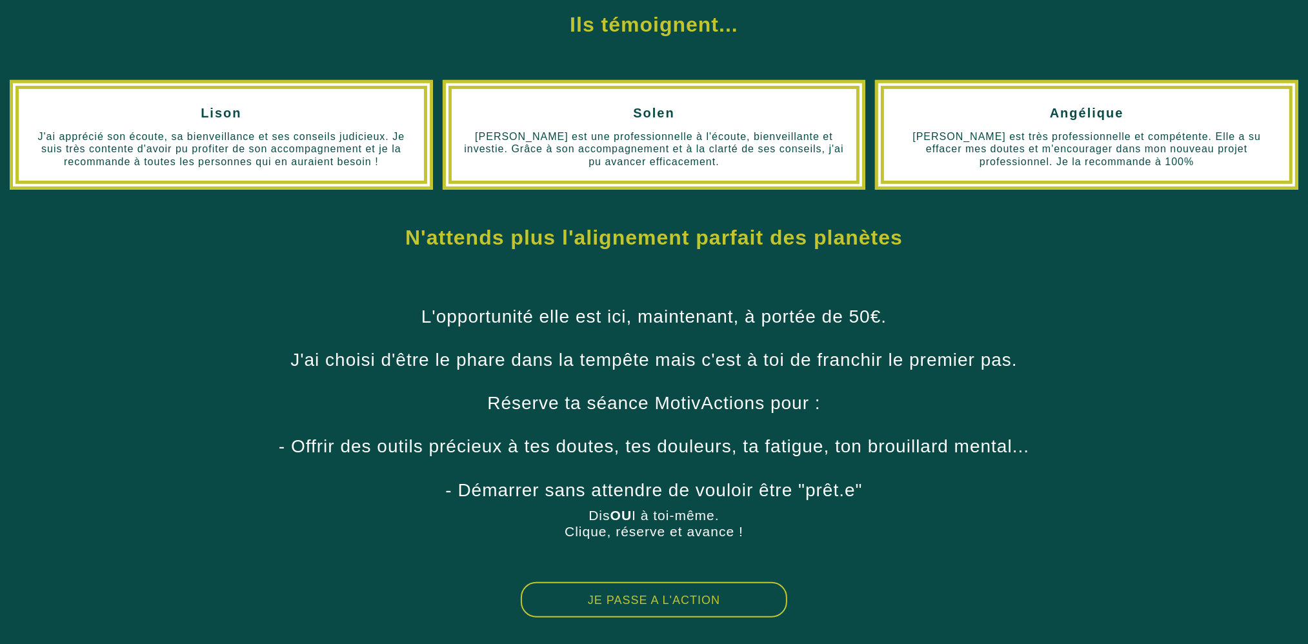
scroll to position [639, 0]
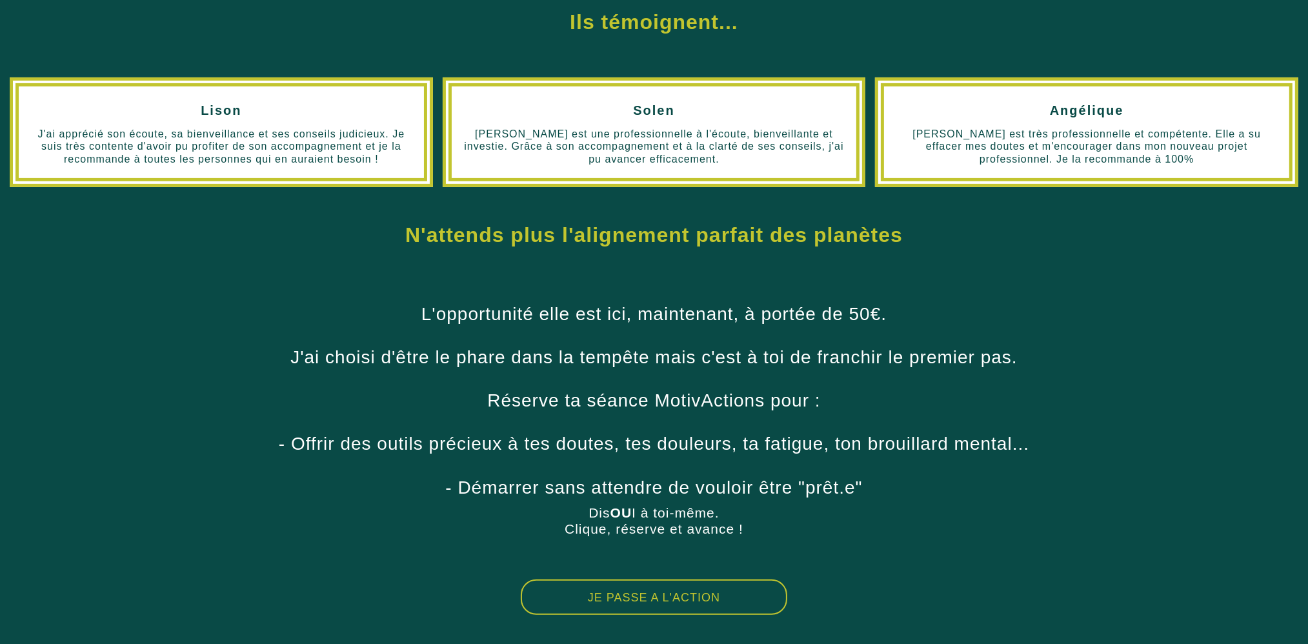
click at [666, 596] on button "JE PASSE A L'ACTION" at bounding box center [654, 596] width 266 height 35
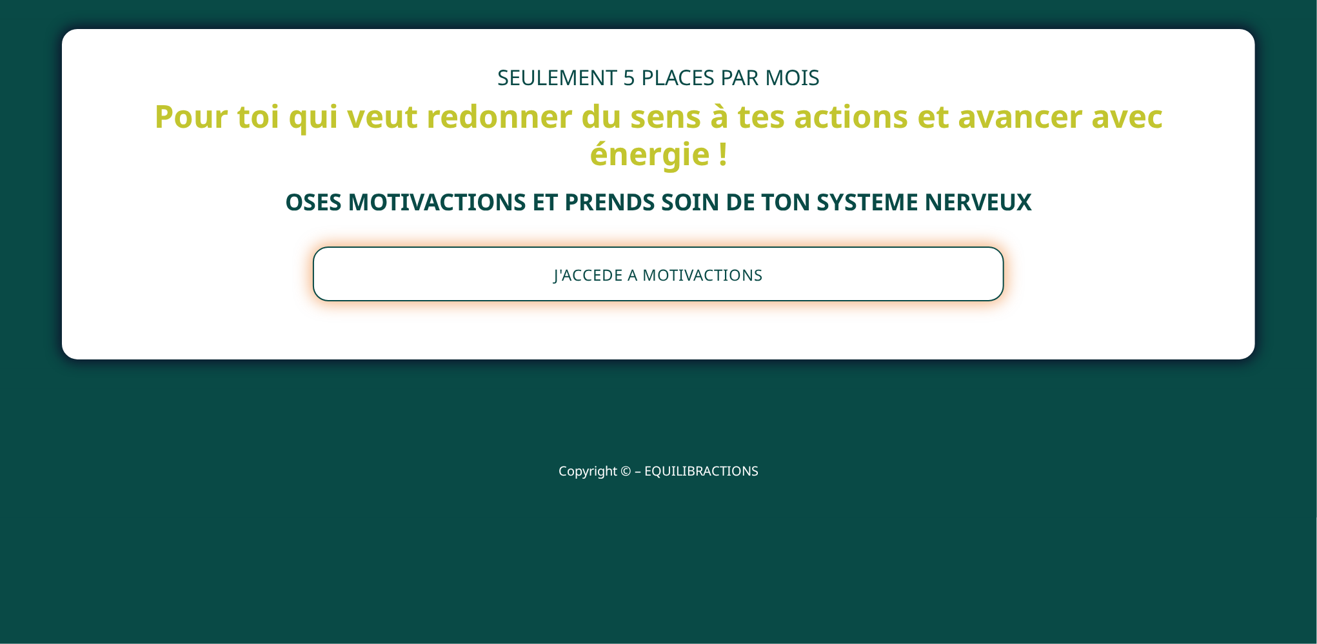
click at [663, 272] on button "J'ACCEDE A MOTIVACTIONS" at bounding box center [659, 273] width 692 height 55
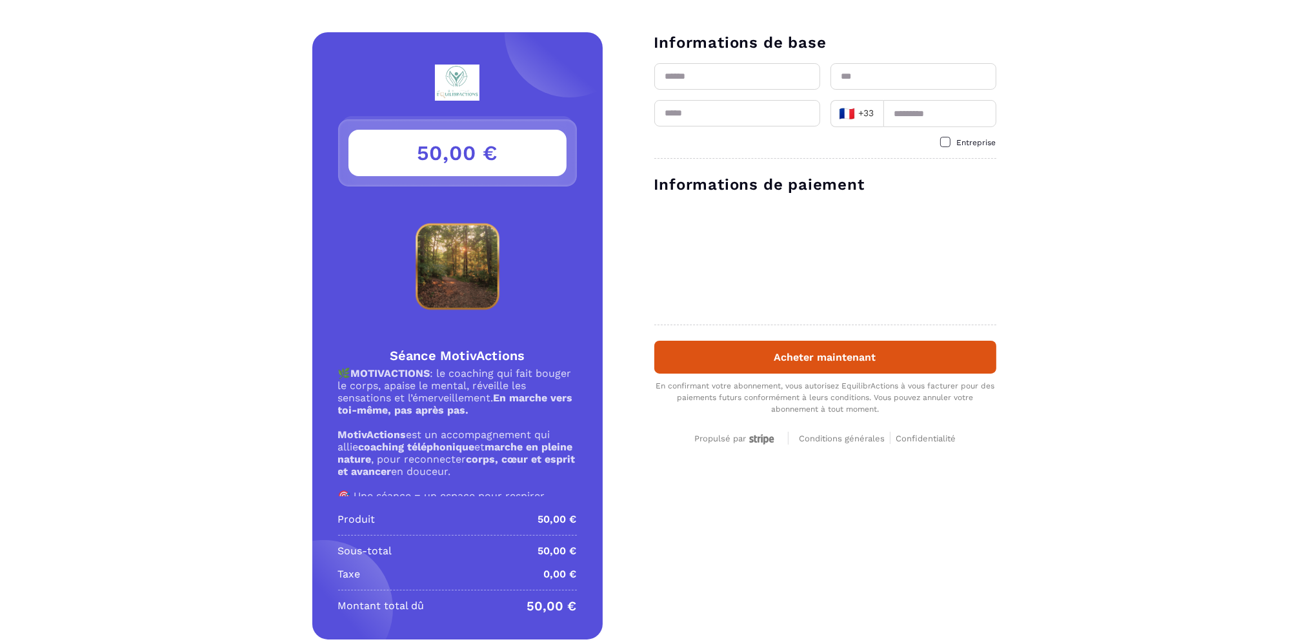
click at [717, 72] on input "text" at bounding box center [737, 76] width 166 height 26
type input "*******"
type input "**********"
type input "*********"
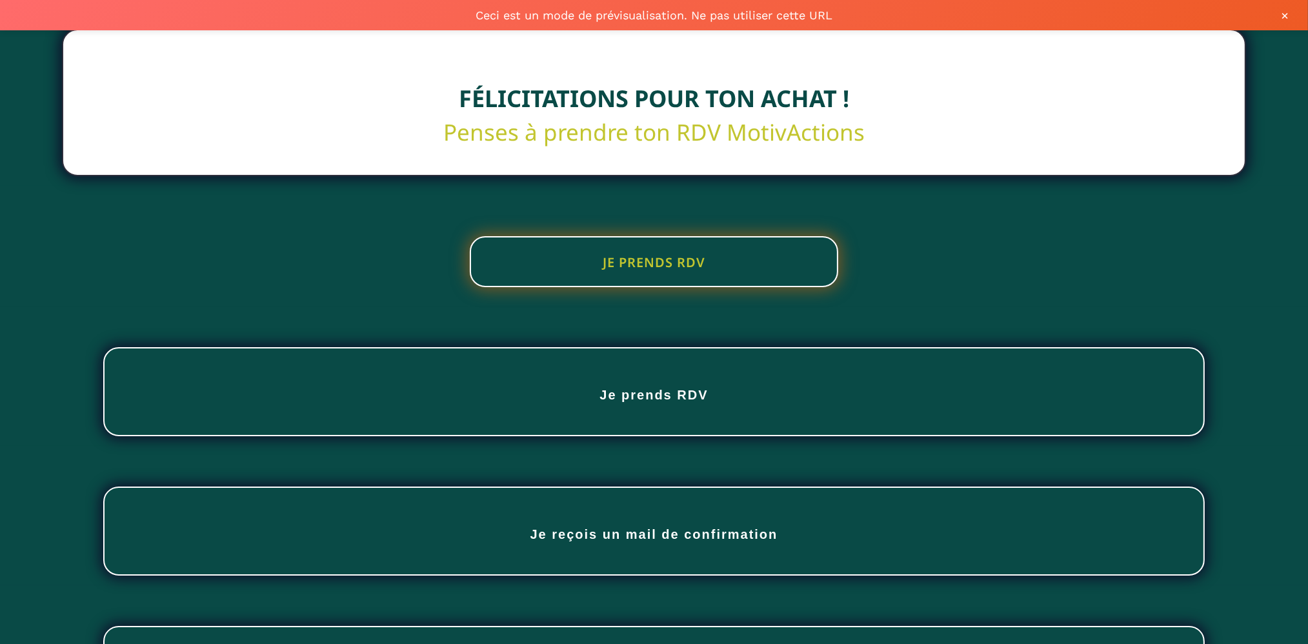
click at [663, 266] on button "JE PRENDS RDV" at bounding box center [654, 261] width 368 height 51
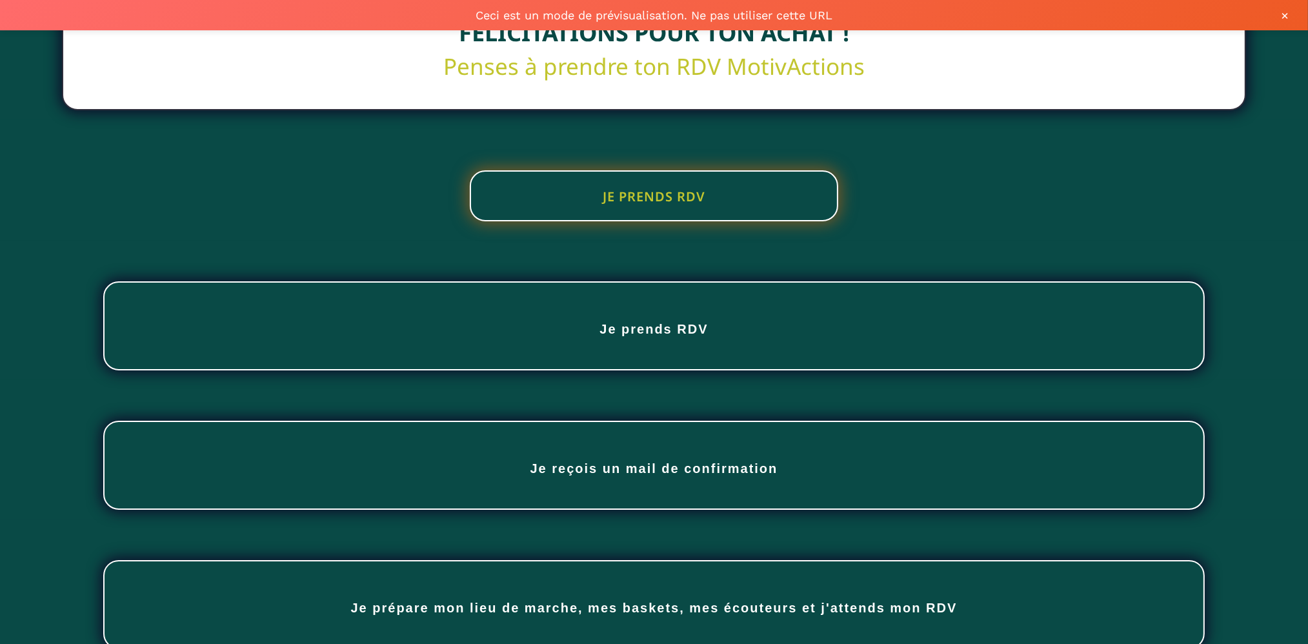
scroll to position [162, 0]
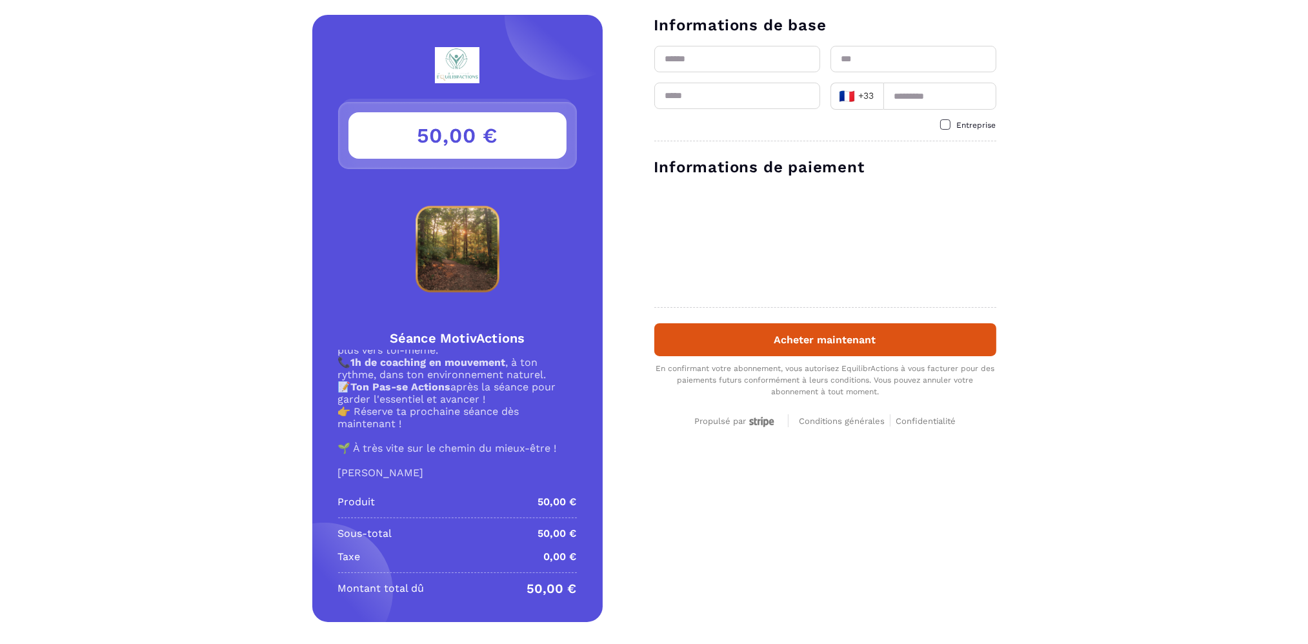
scroll to position [26, 0]
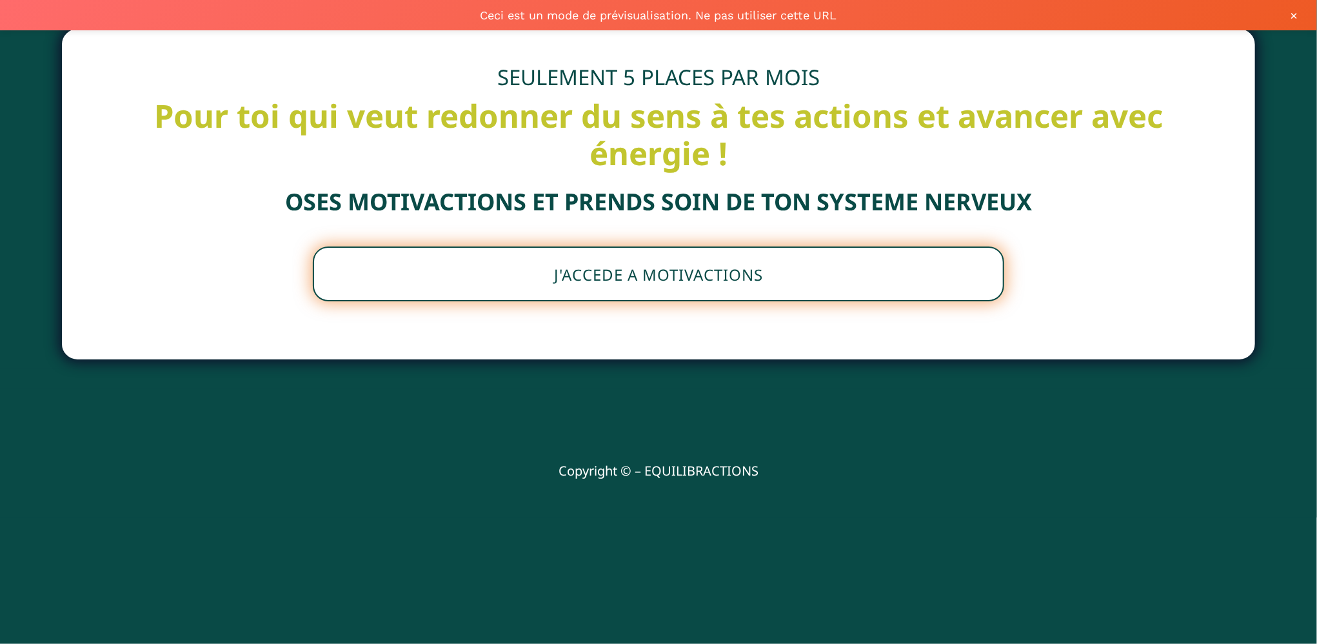
click at [587, 277] on button "J'ACCEDE A MOTIVACTIONS" at bounding box center [659, 273] width 692 height 55
click at [552, 286] on button "J'ACCEDE A MOTIVACTIONS" at bounding box center [659, 273] width 692 height 55
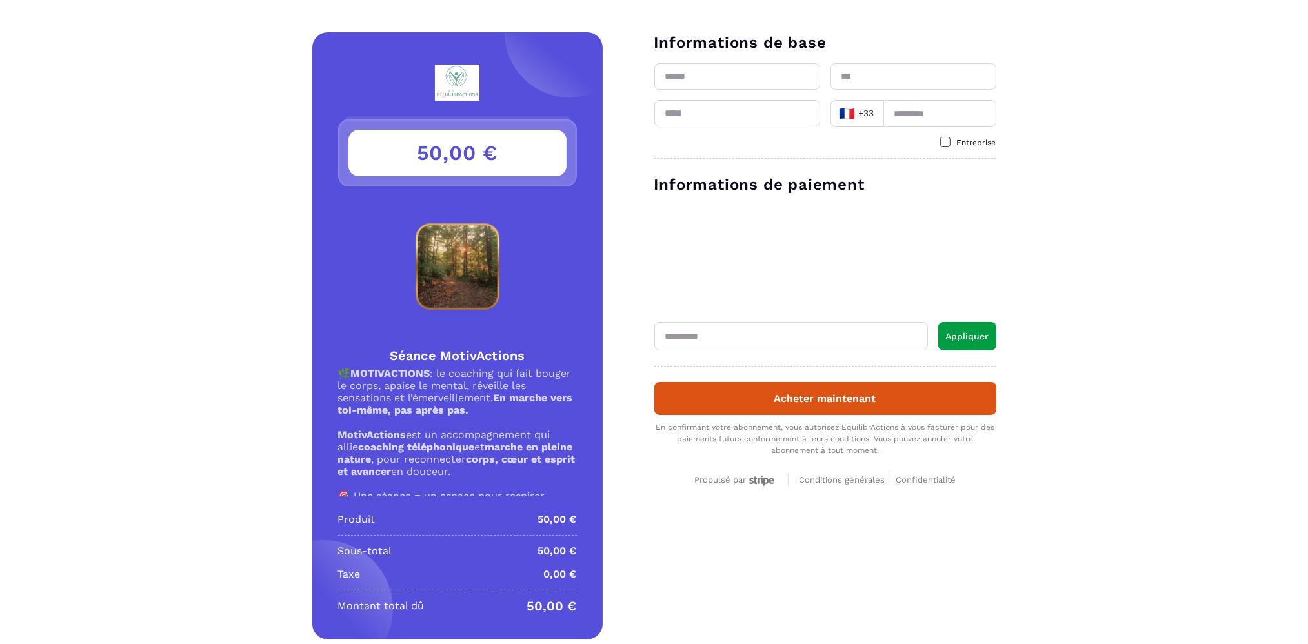
click at [790, 334] on input "text" at bounding box center [791, 336] width 274 height 28
paste input "********"
type input "********"
click at [960, 339] on button "Appliquer" at bounding box center [967, 336] width 58 height 28
